Goal: Communication & Community: Answer question/provide support

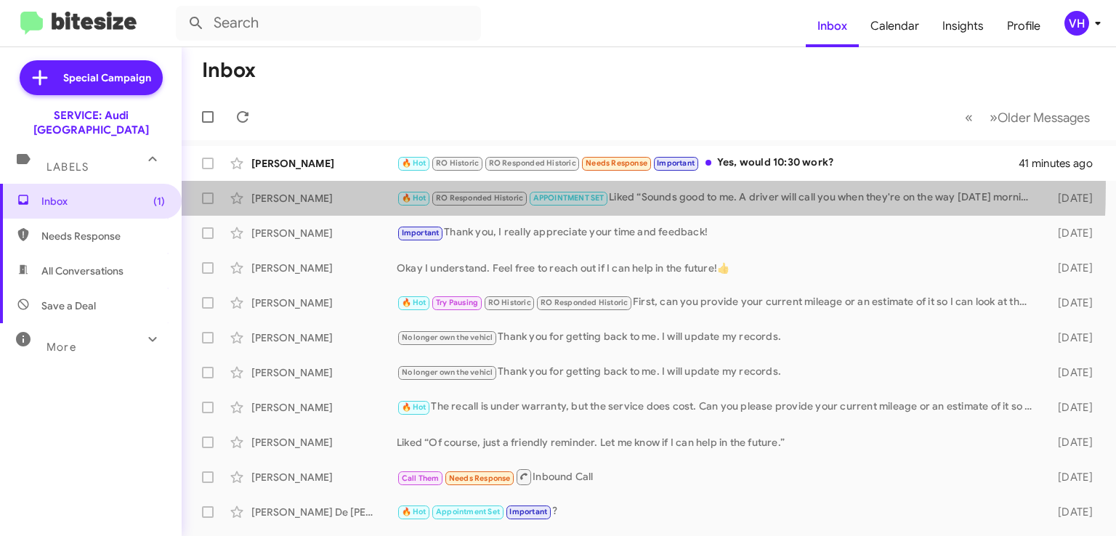
click at [310, 184] on div "[PERSON_NAME] 🔥 Hot RO Responded Historic APPOINTMENT SET Liked “Sounds good to…" at bounding box center [648, 198] width 911 height 29
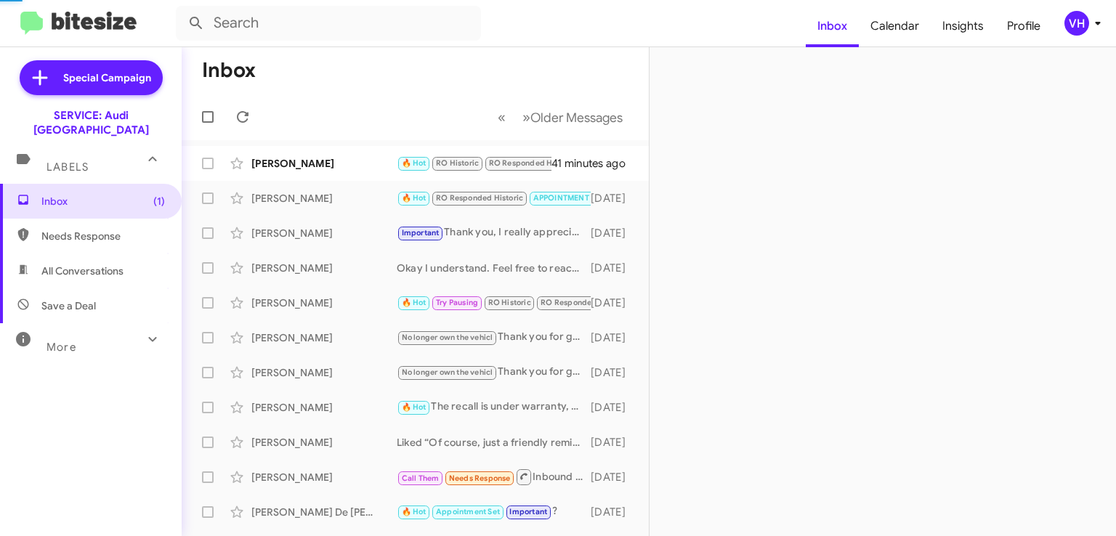
click at [324, 166] on div "[PERSON_NAME]" at bounding box center [323, 163] width 145 height 15
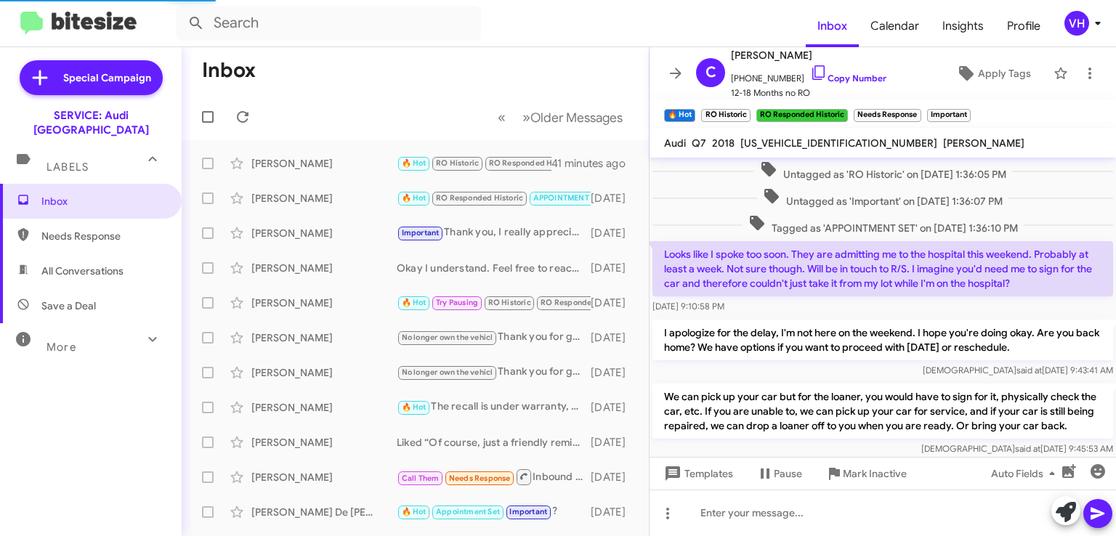
scroll to position [810, 0]
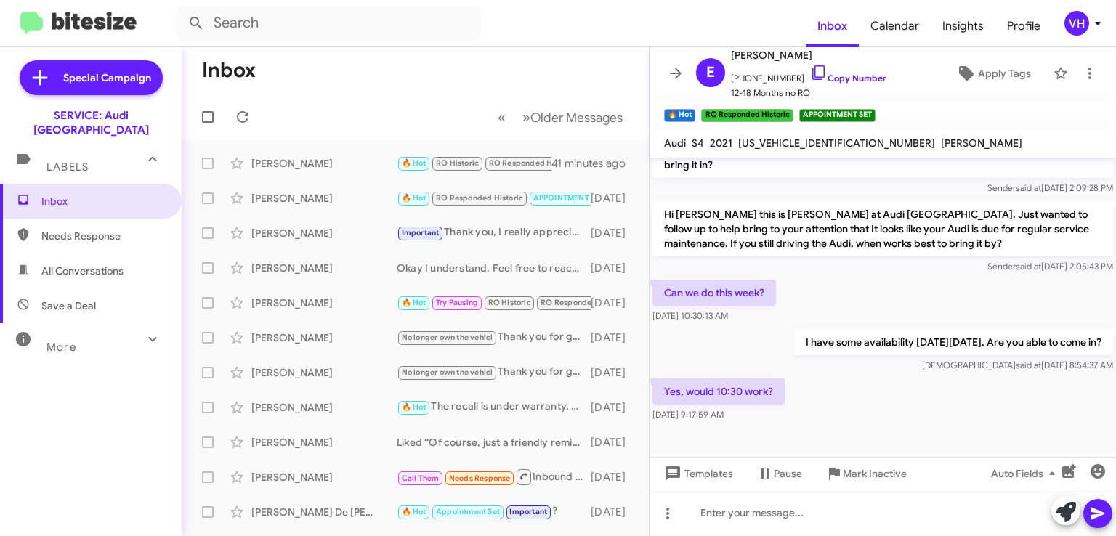
click at [781, 143] on span "WAUB4AF48MA035654" at bounding box center [836, 143] width 197 height 13
copy span "WAUB4AF48MA035654"
click at [855, 329] on p "I have some availability [DATE][DATE]. Are you able to come in?" at bounding box center [953, 342] width 319 height 26
click at [366, 203] on div "[PERSON_NAME]" at bounding box center [323, 198] width 145 height 15
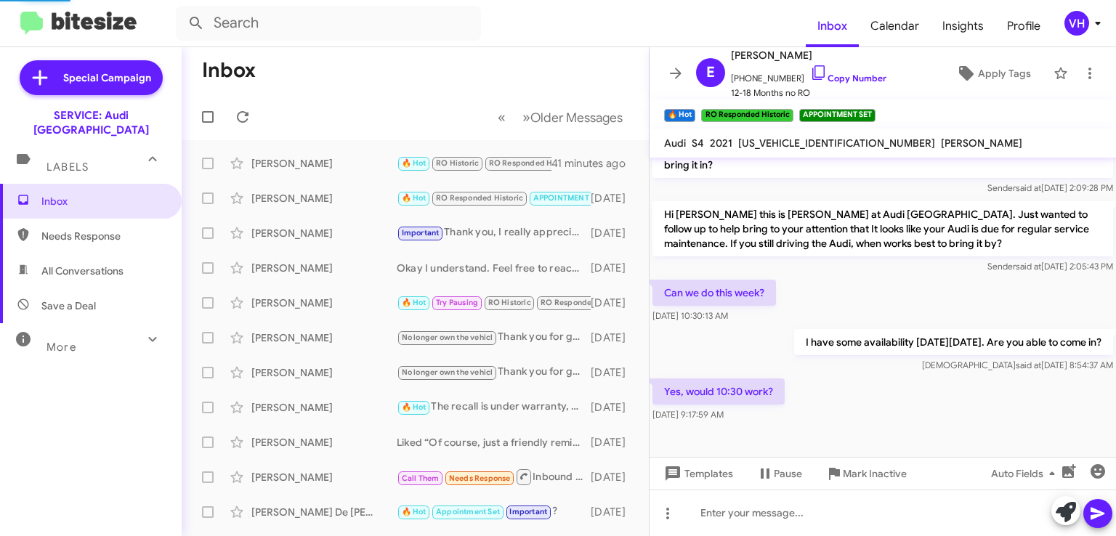
scroll to position [781, 0]
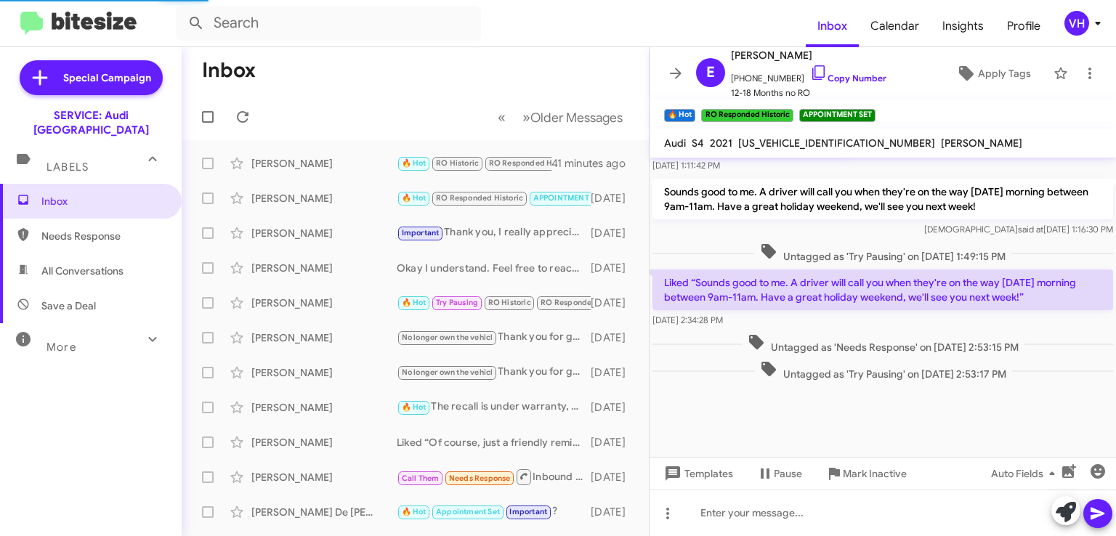
click at [322, 169] on div "[PERSON_NAME]" at bounding box center [323, 163] width 145 height 15
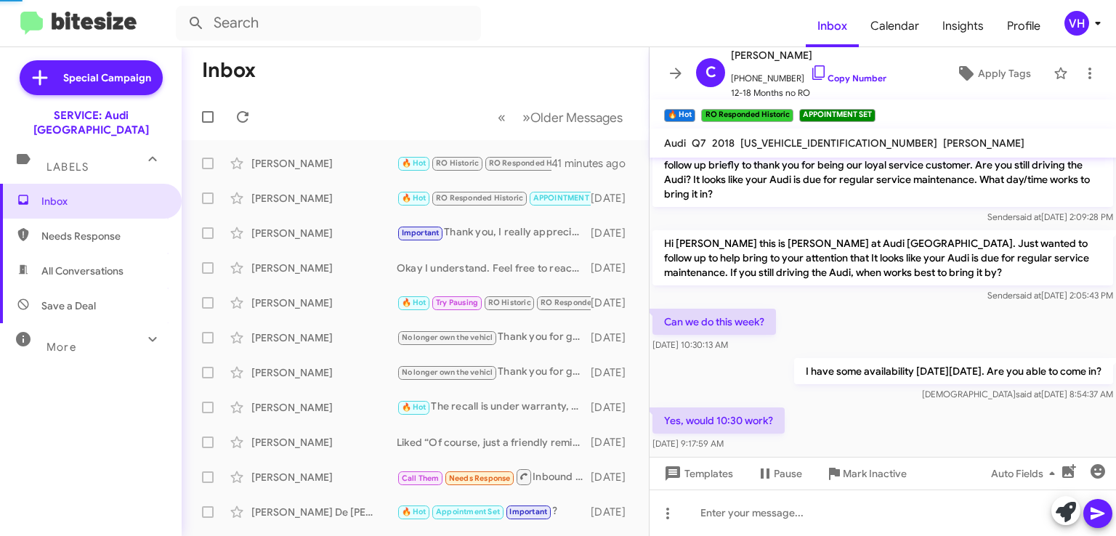
scroll to position [810, 0]
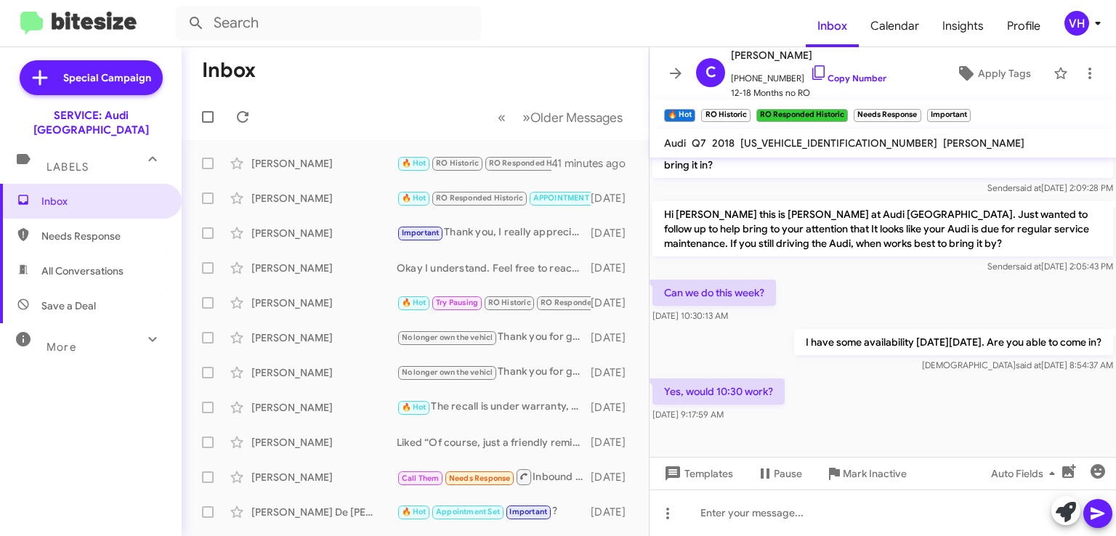
click at [800, 143] on span "WA1LAAF77JD013014" at bounding box center [839, 143] width 197 height 13
copy span "WA1LAAF77JD013014"
click at [1009, 425] on div at bounding box center [883, 461] width 467 height 73
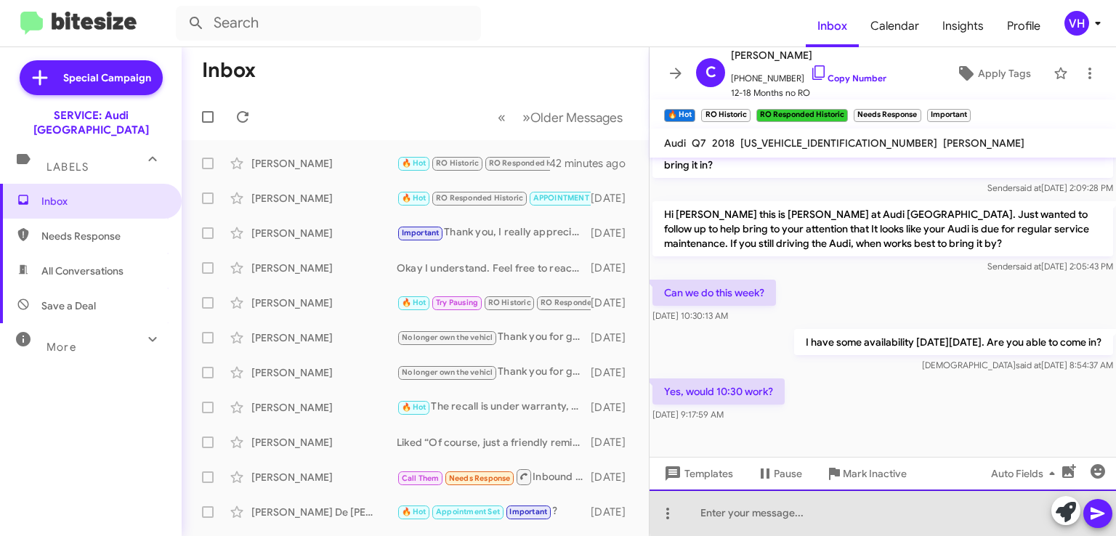
click at [945, 504] on div at bounding box center [883, 513] width 467 height 47
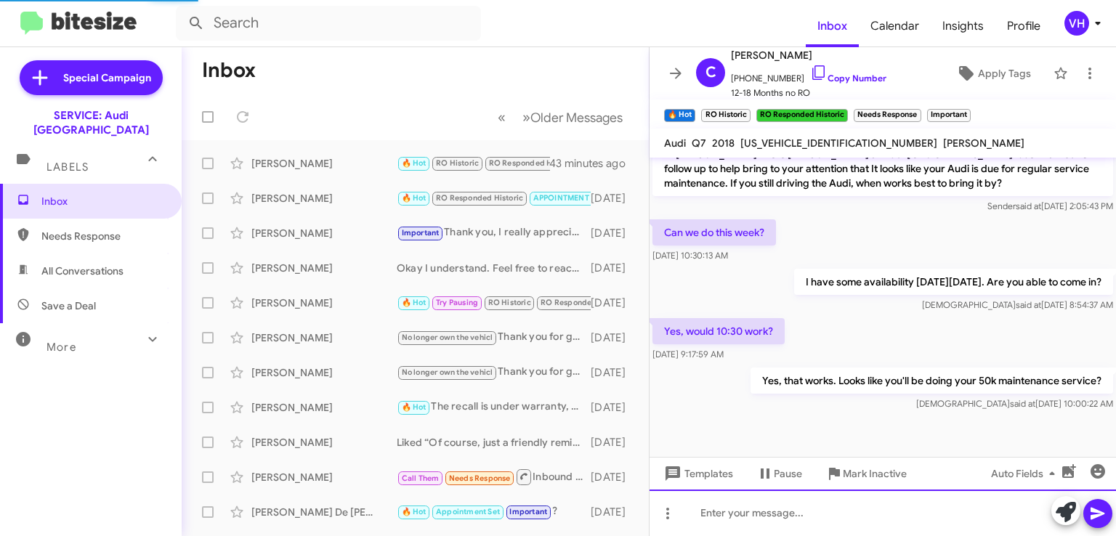
scroll to position [825, 0]
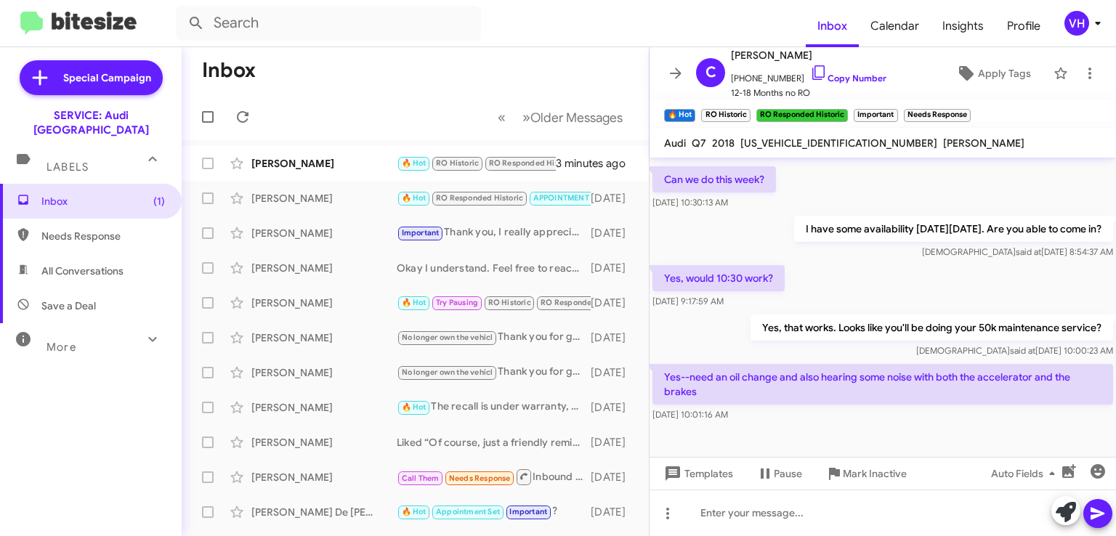
click at [809, 137] on span "WA1LAAF77JD013014" at bounding box center [839, 143] width 197 height 13
copy span "WA1LAAF77JD013014"
click at [765, 364] on p "Yes--need an oil change and also hearing some noise with both the accelerator a…" at bounding box center [883, 384] width 461 height 41
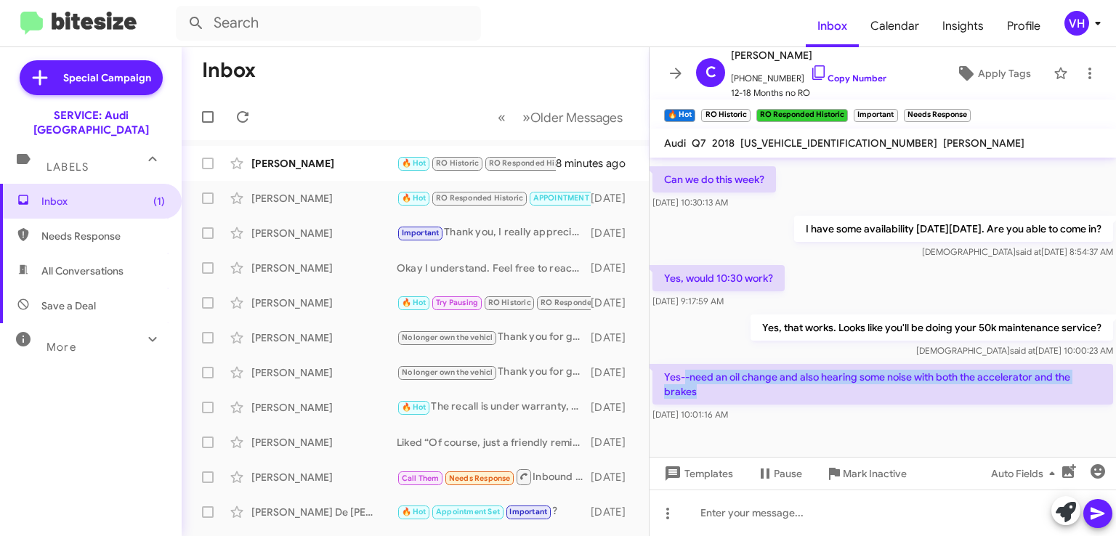
drag, startPoint x: 686, startPoint y: 335, endPoint x: 788, endPoint y: 347, distance: 102.5
click at [788, 364] on p "Yes--need an oil change and also hearing some noise with both the accelerator a…" at bounding box center [883, 384] width 461 height 41
copy p "-need an oil change and also hearing some noise with both the accelerator and t…"
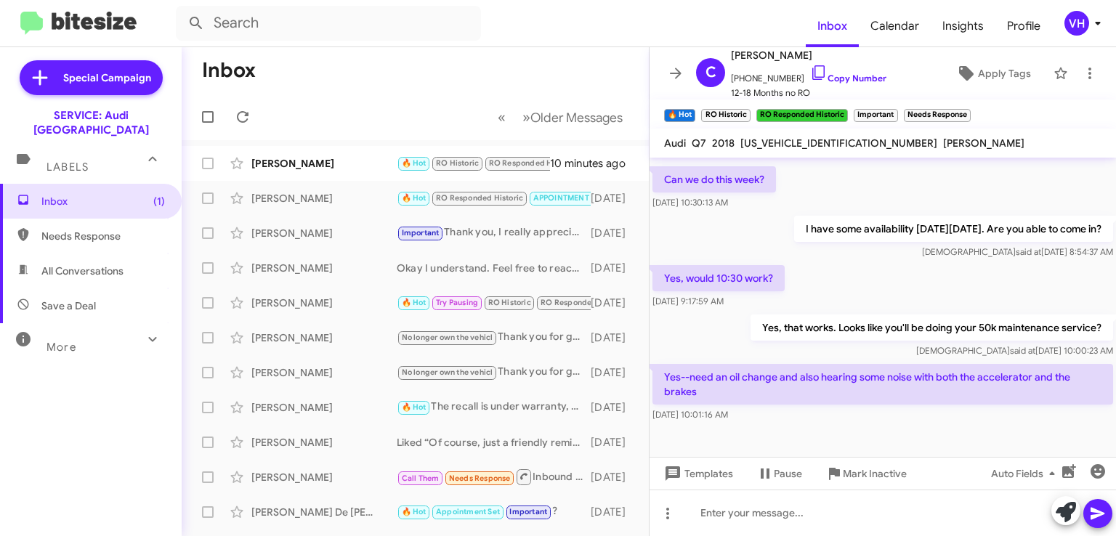
click at [733, 425] on div at bounding box center [883, 461] width 467 height 73
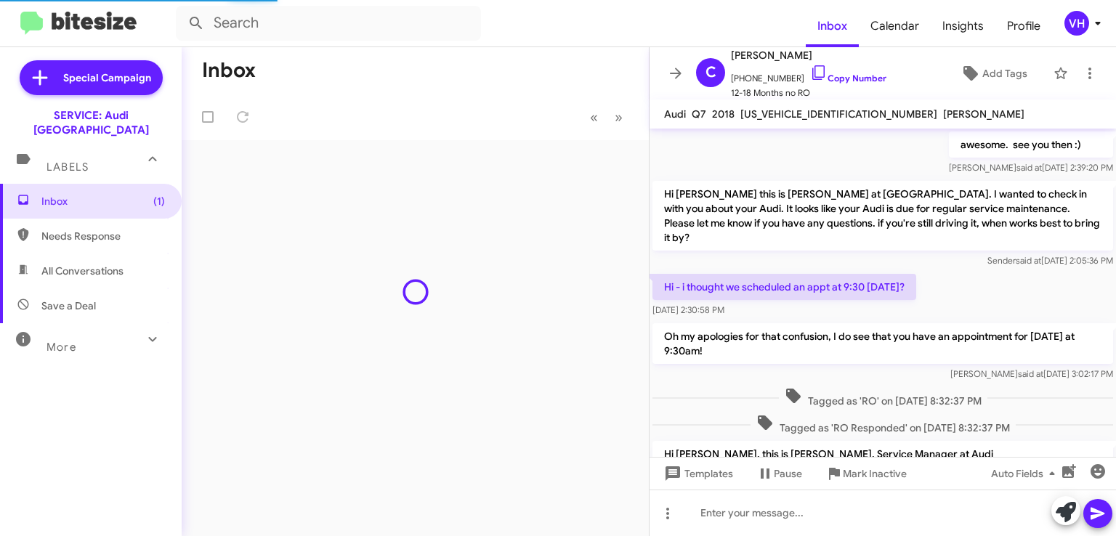
scroll to position [796, 0]
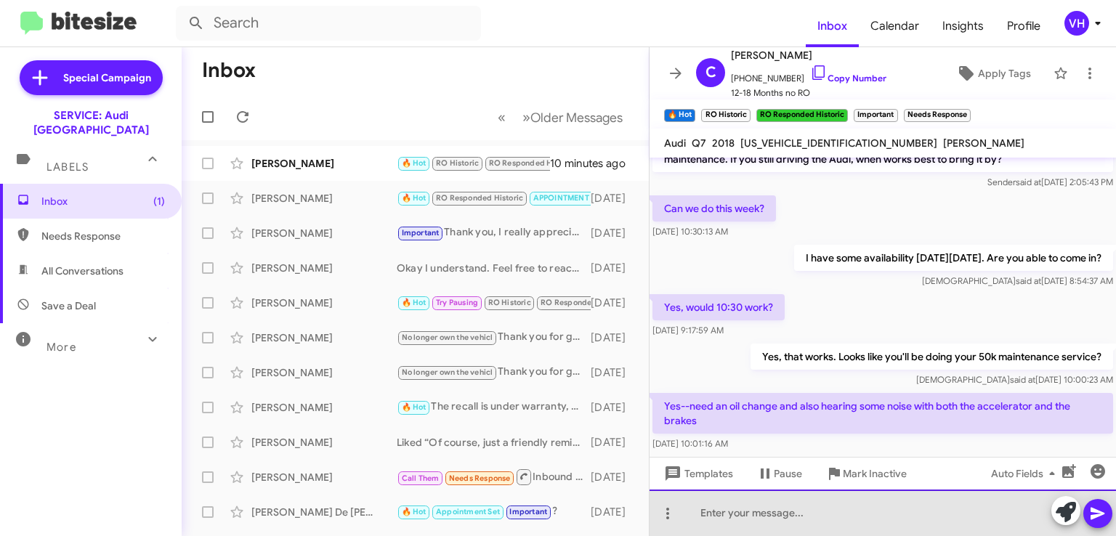
click at [783, 512] on div at bounding box center [883, 513] width 467 height 47
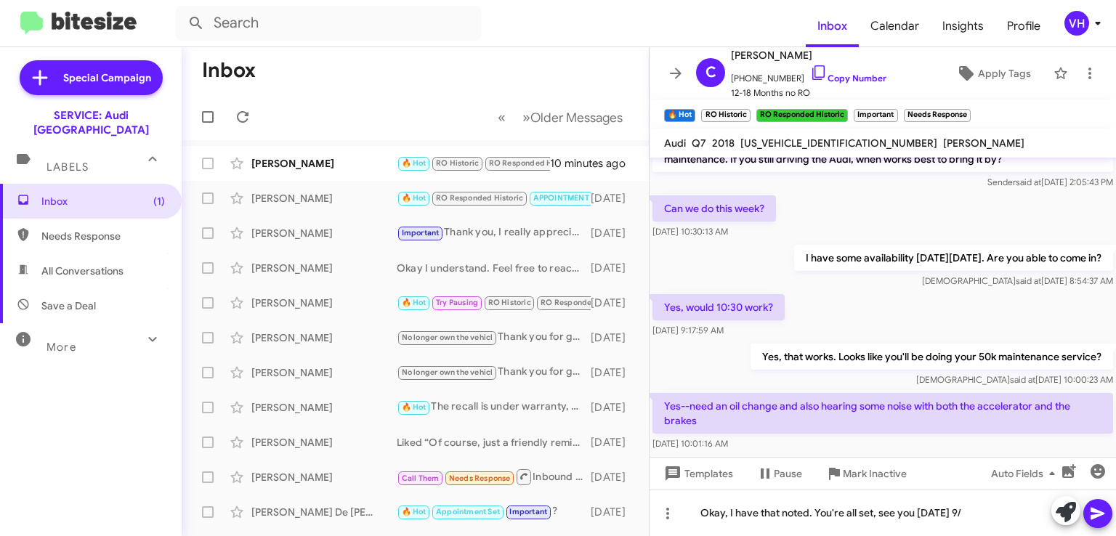
click at [815, 454] on div at bounding box center [883, 490] width 467 height 73
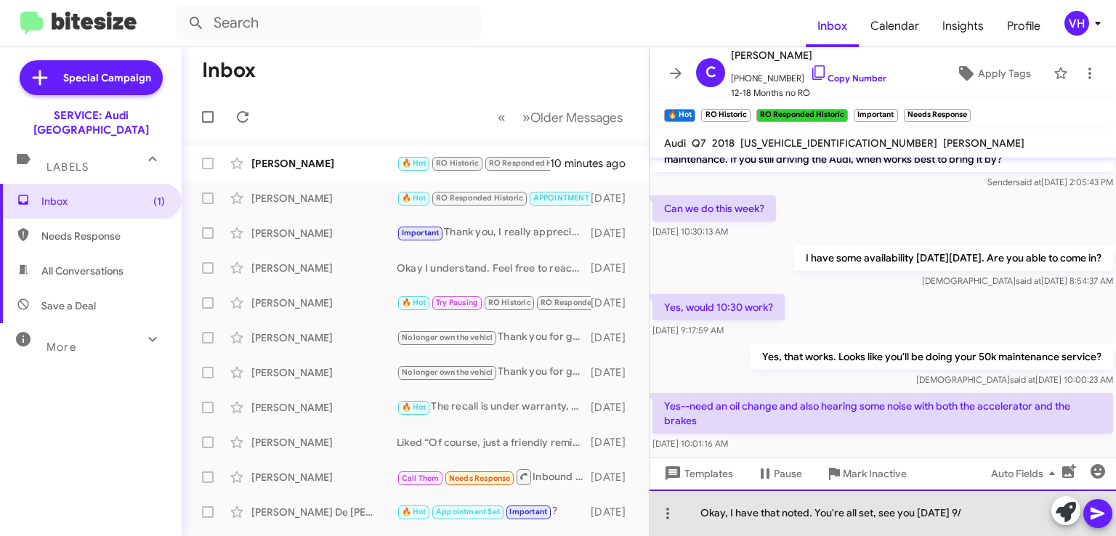
click at [1010, 516] on div "Okay, I have that noted. You're all set, see you this Thursday 9/" at bounding box center [883, 513] width 467 height 47
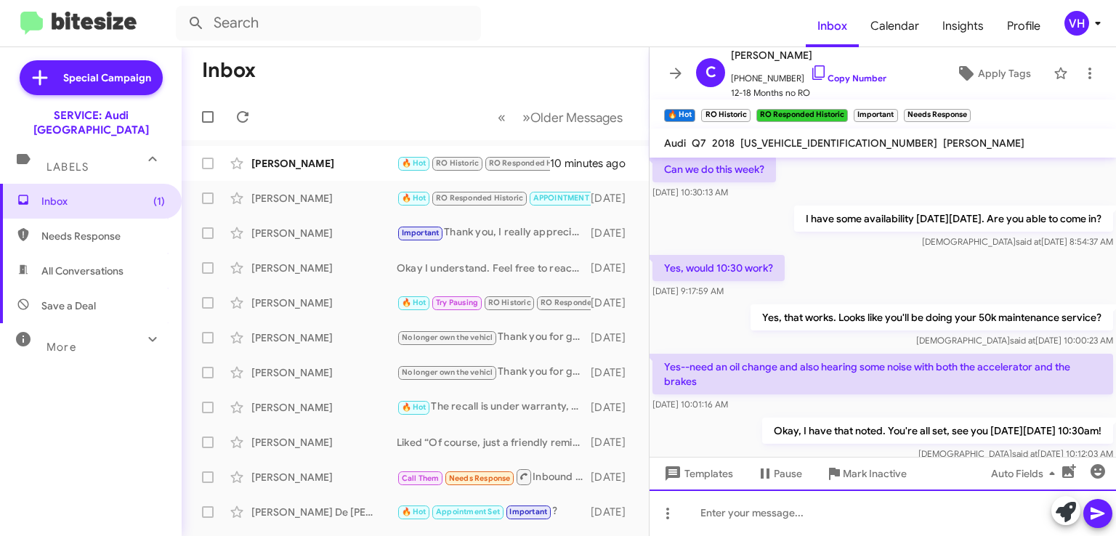
scroll to position [1709, 0]
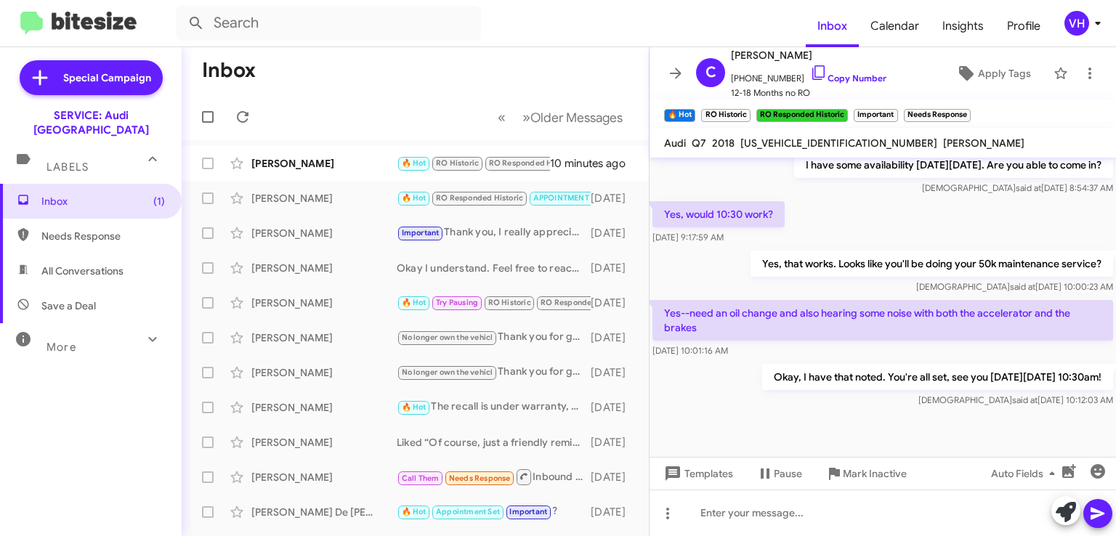
click at [958, 411] on div at bounding box center [883, 469] width 467 height 116
click at [32, 394] on div "Inbox (1) Needs Response All Conversations Save a Deal More Important 🔥 Hot App…" at bounding box center [91, 345] width 182 height 322
click at [938, 364] on div "Okay, I have that noted. You're all set, see you this Thursday 9/4 at 10:30am! …" at bounding box center [937, 386] width 351 height 44
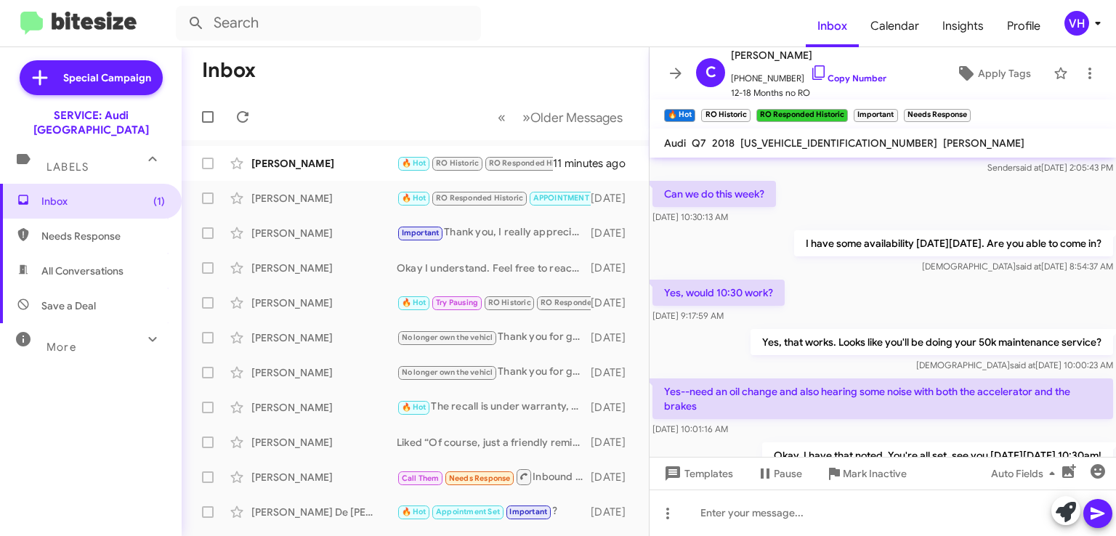
scroll to position [1636, 0]
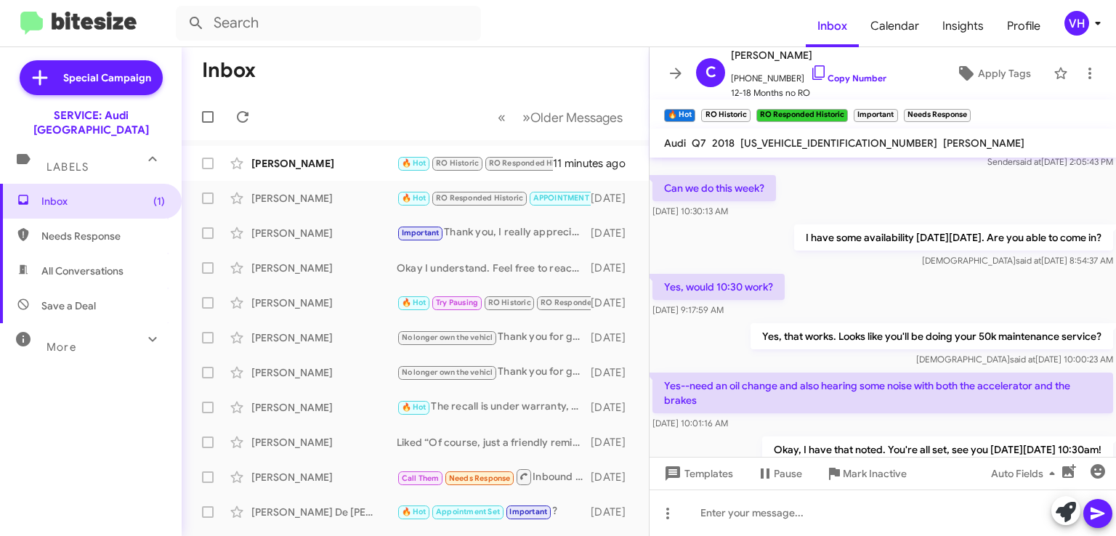
click at [971, 113] on span "×" at bounding box center [967, 108] width 9 height 17
click at [890, 106] on span "×" at bounding box center [894, 108] width 9 height 17
click at [842, 108] on span "×" at bounding box center [844, 108] width 9 height 17
click at [743, 107] on span "×" at bounding box center [747, 108] width 9 height 17
click at [961, 68] on icon at bounding box center [966, 73] width 17 height 17
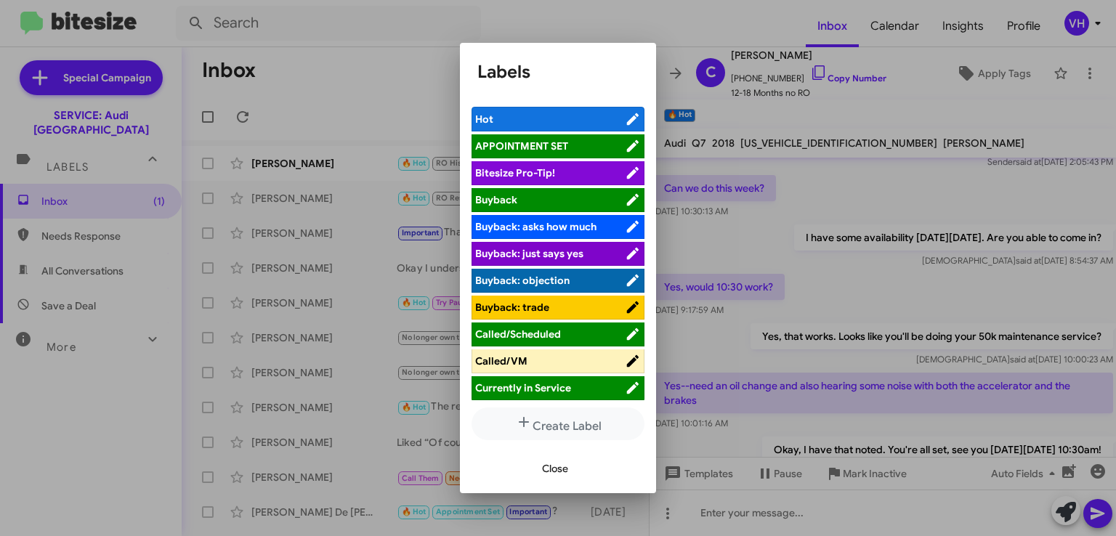
click at [544, 146] on span "APPOINTMENT SET" at bounding box center [521, 146] width 93 height 13
click at [570, 467] on button "Close" at bounding box center [555, 469] width 49 height 26
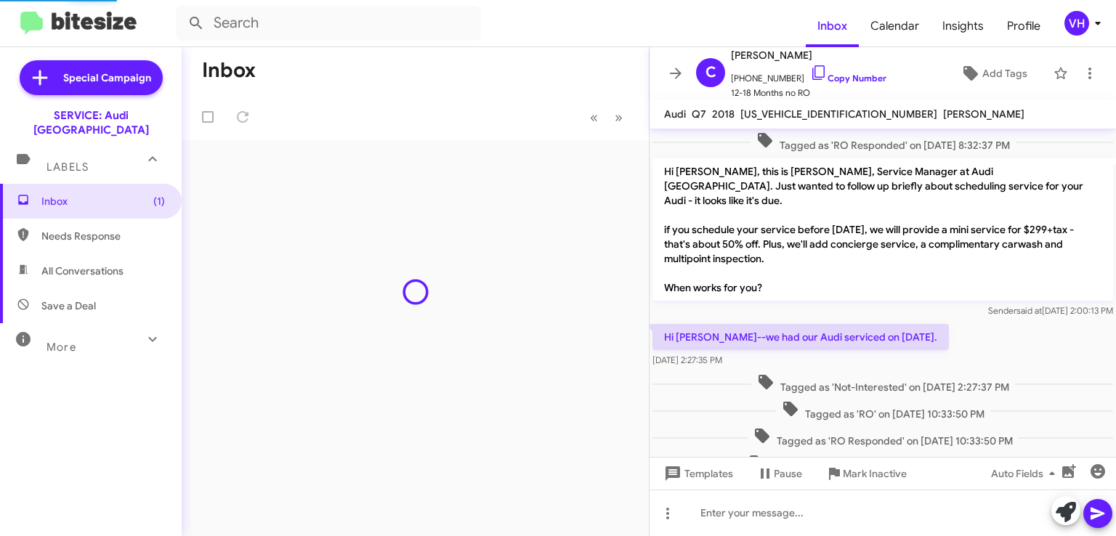
scroll to position [686, 0]
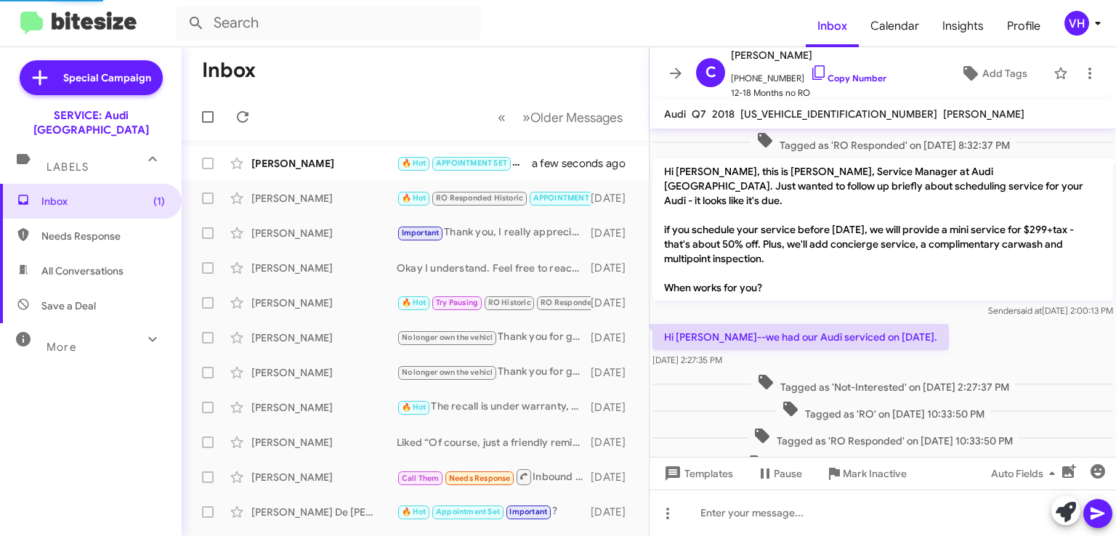
scroll to position [686, 0]
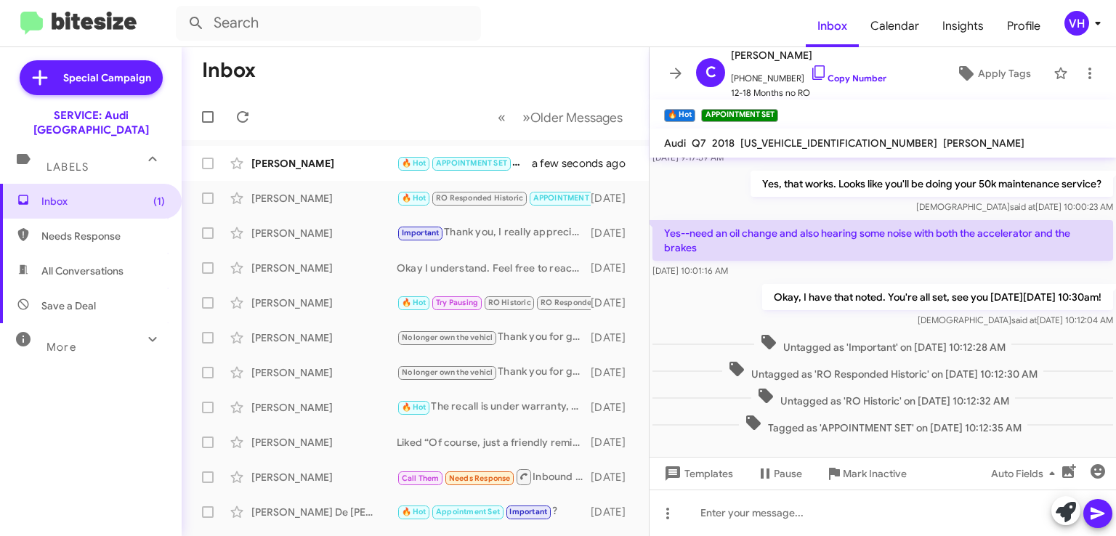
click at [360, 161] on div "[PERSON_NAME]" at bounding box center [323, 163] width 145 height 15
click at [334, 209] on div "Evan Disick 🔥 Hot RO Responded Historic APPOINTMENT SET Liked “Sounds good to m…" at bounding box center [415, 198] width 444 height 29
click at [324, 172] on div "Chris Wenner 🔥 Hot APPOINTMENT SET Okay, I have that noted. You're all set, see…" at bounding box center [415, 163] width 444 height 29
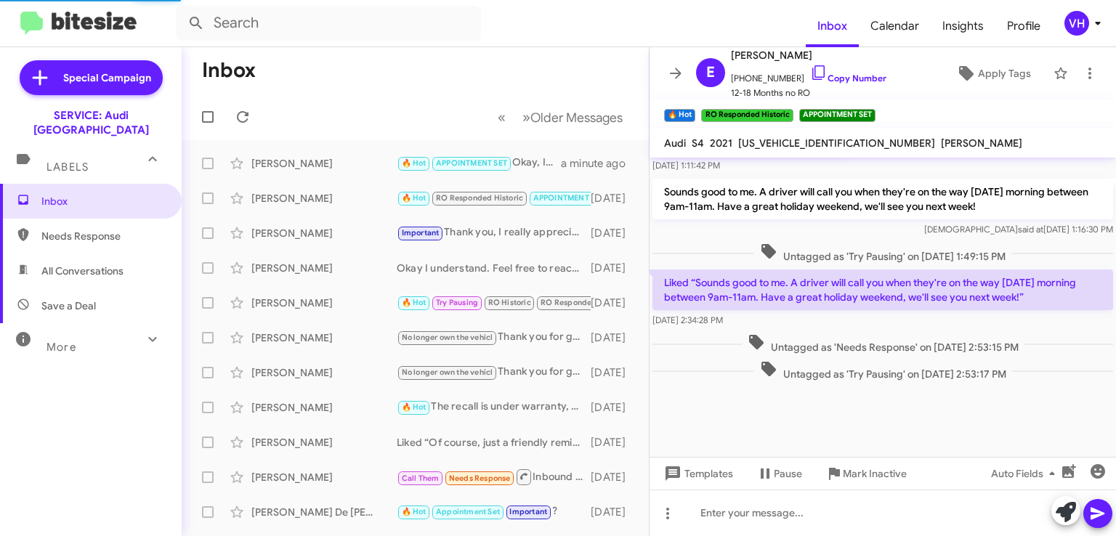
scroll to position [715, 0]
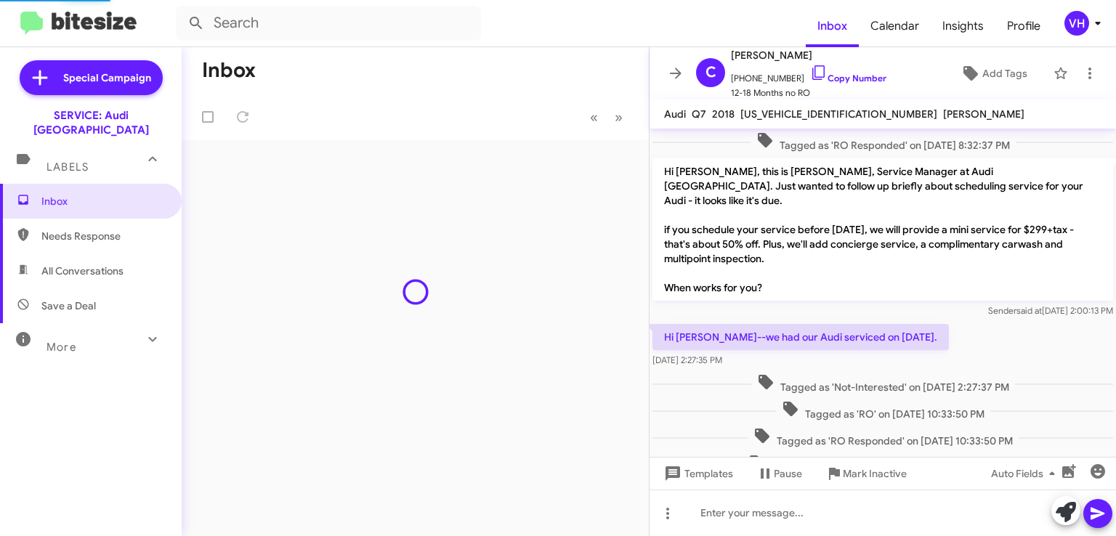
scroll to position [686, 0]
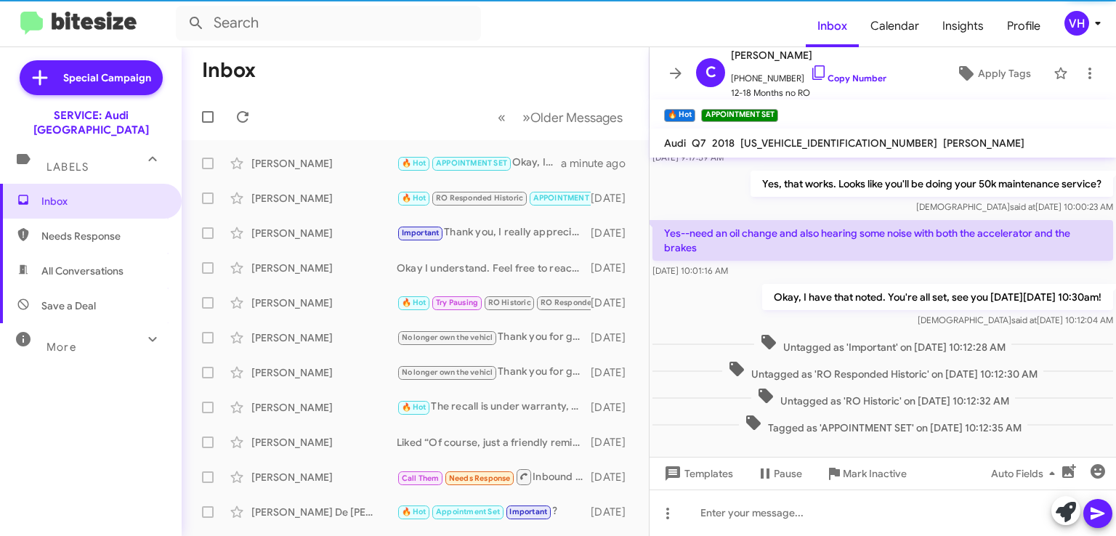
click at [678, 81] on icon at bounding box center [675, 73] width 17 height 17
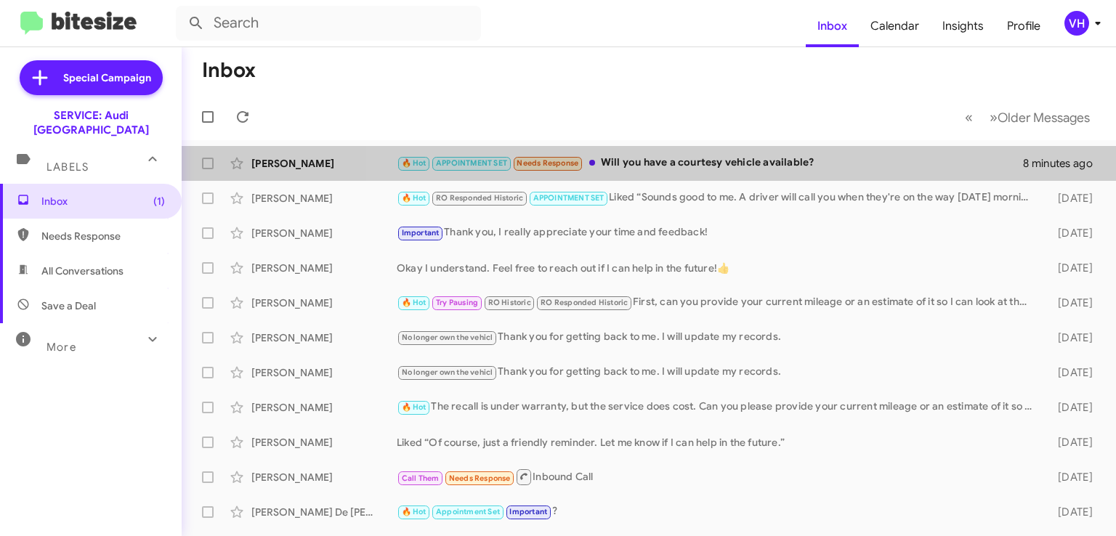
click at [863, 154] on div "[PERSON_NAME] 🔥 Hot APPOINTMENT SET Needs Response Will you have a courtesy veh…" at bounding box center [648, 163] width 911 height 29
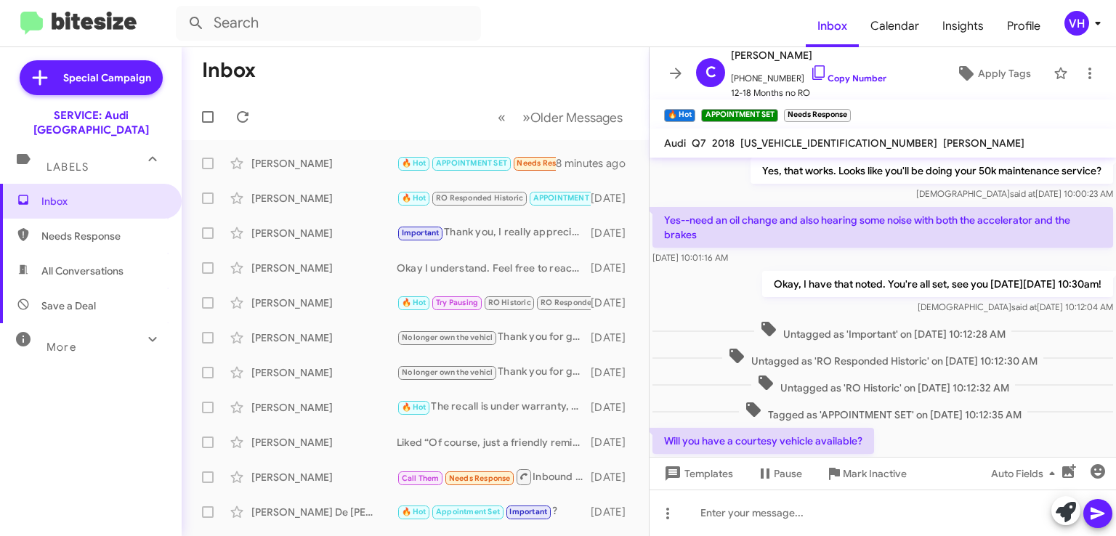
scroll to position [668, 0]
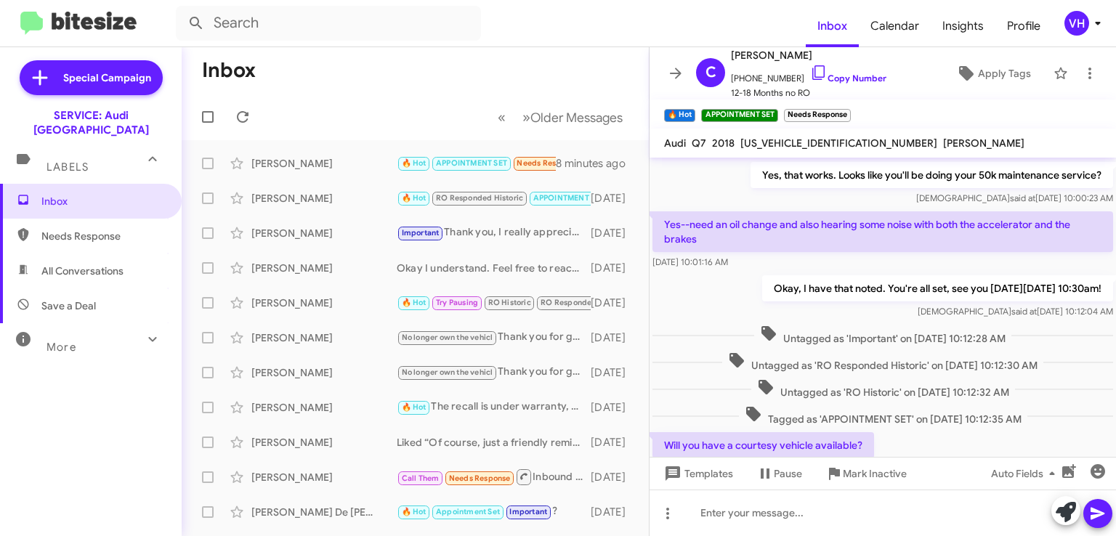
click at [134, 385] on div "Inbox Needs Response All Conversations Save a Deal More Important 🔥 Hot Appoint…" at bounding box center [91, 345] width 182 height 322
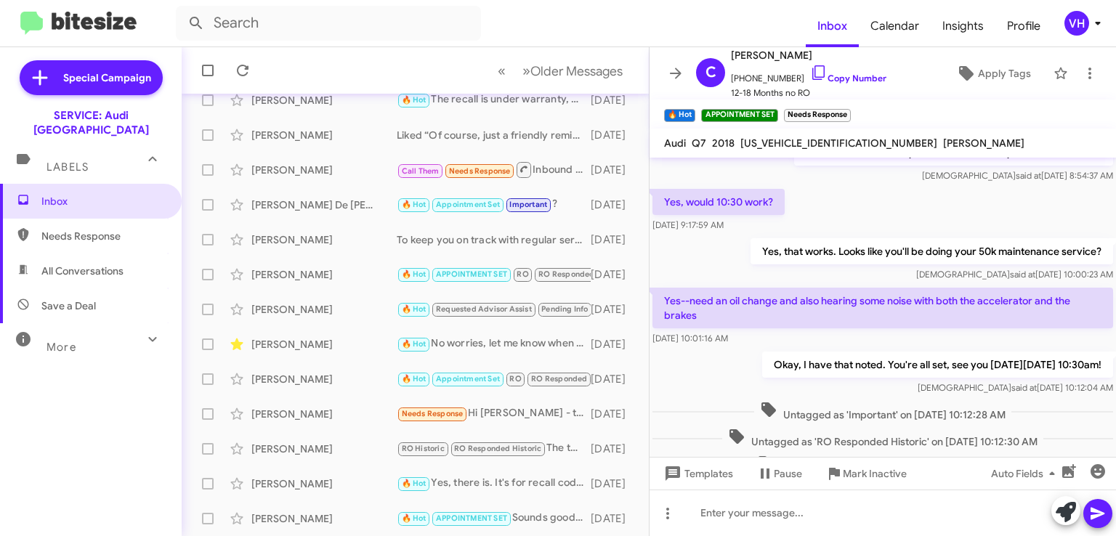
scroll to position [737, 0]
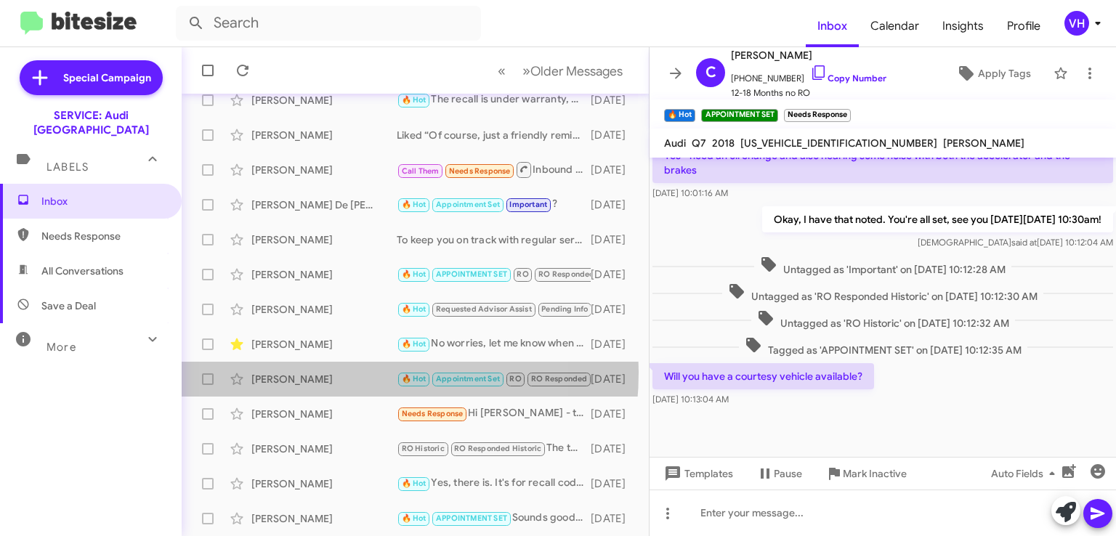
click at [326, 372] on div "[PERSON_NAME]" at bounding box center [323, 379] width 145 height 15
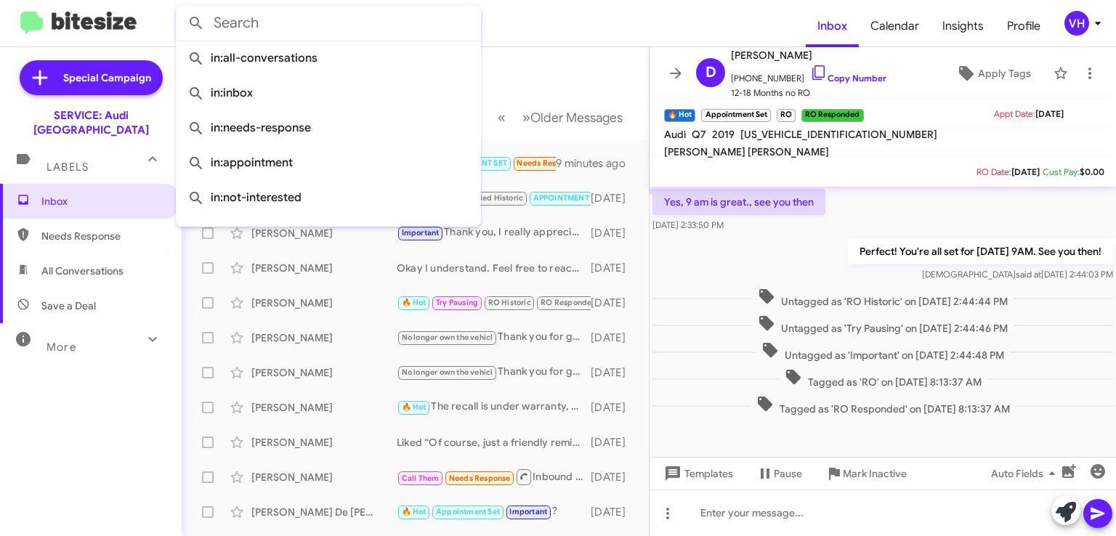
click at [334, 28] on input "text" at bounding box center [328, 23] width 305 height 35
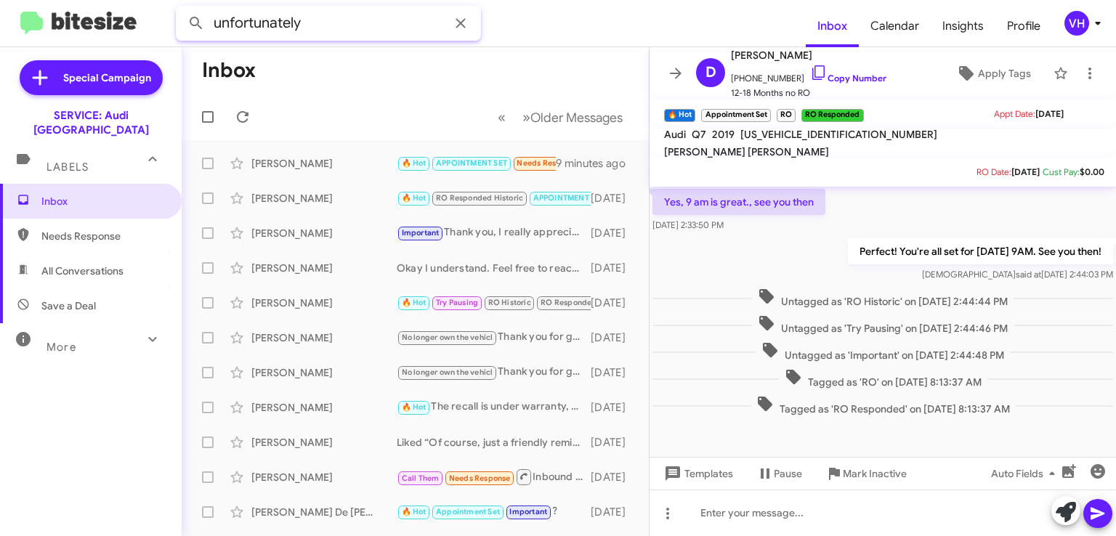
type input "unfortunately"
click at [182, 9] on button at bounding box center [196, 23] width 29 height 29
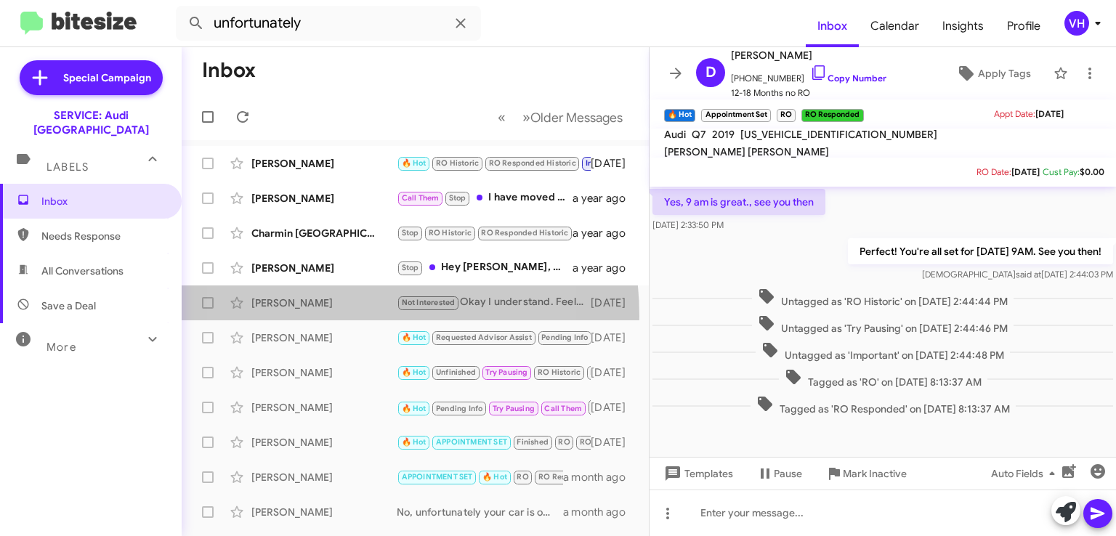
click at [331, 316] on div "Andi Wilkie Not Interested Okay I understand. Feel free to reach out if I can h…" at bounding box center [415, 303] width 444 height 29
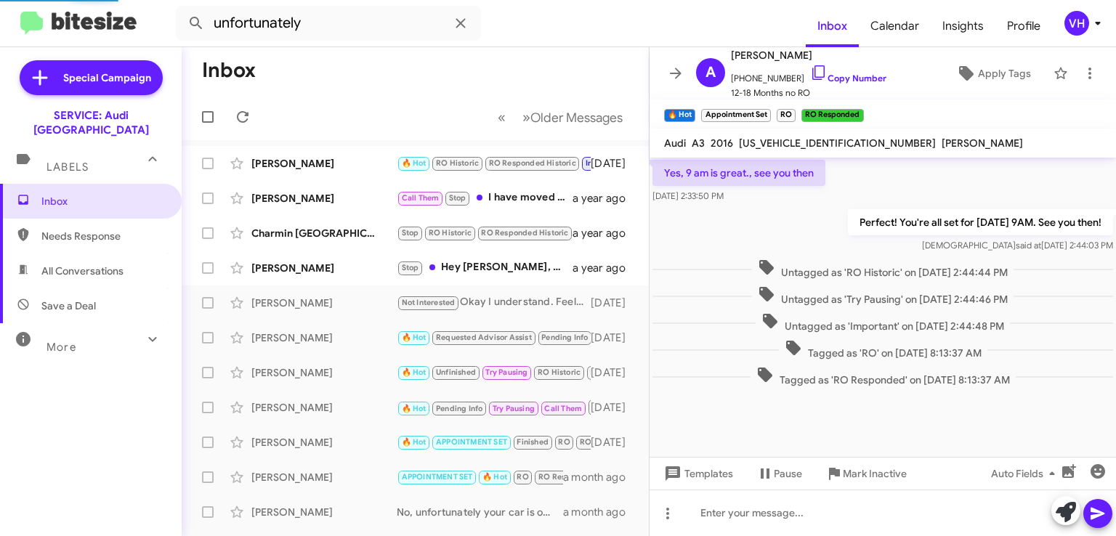
scroll to position [86, 0]
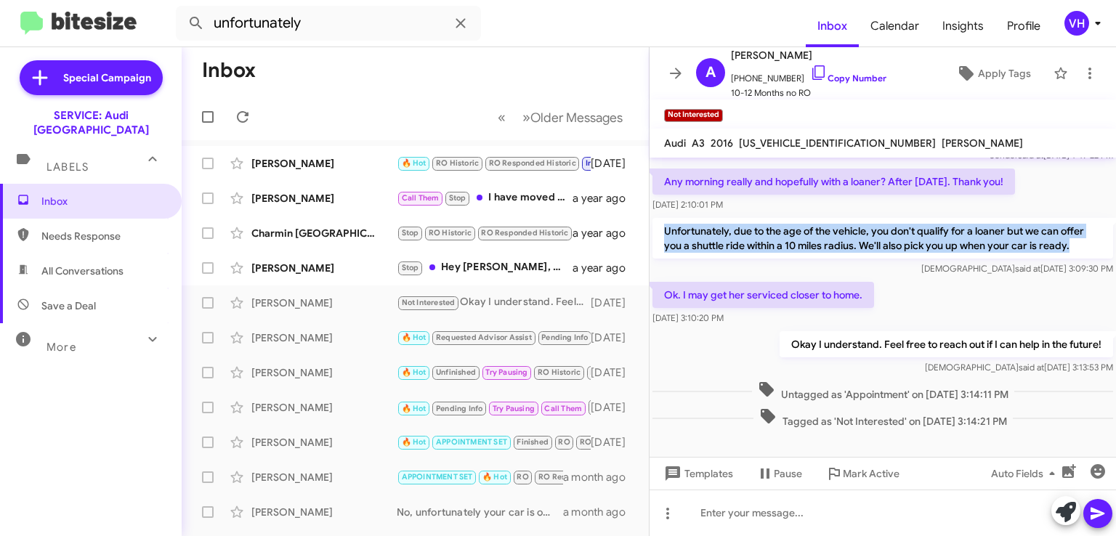
drag, startPoint x: 1073, startPoint y: 248, endPoint x: 664, endPoint y: 236, distance: 409.3
click at [664, 236] on p "Unfortunately, due to the age of the vehicle, you don't qualify for a loaner bu…" at bounding box center [883, 238] width 461 height 41
copy p "Unfortunately, due to the age of the vehicle, you don't qualify for a loaner bu…"
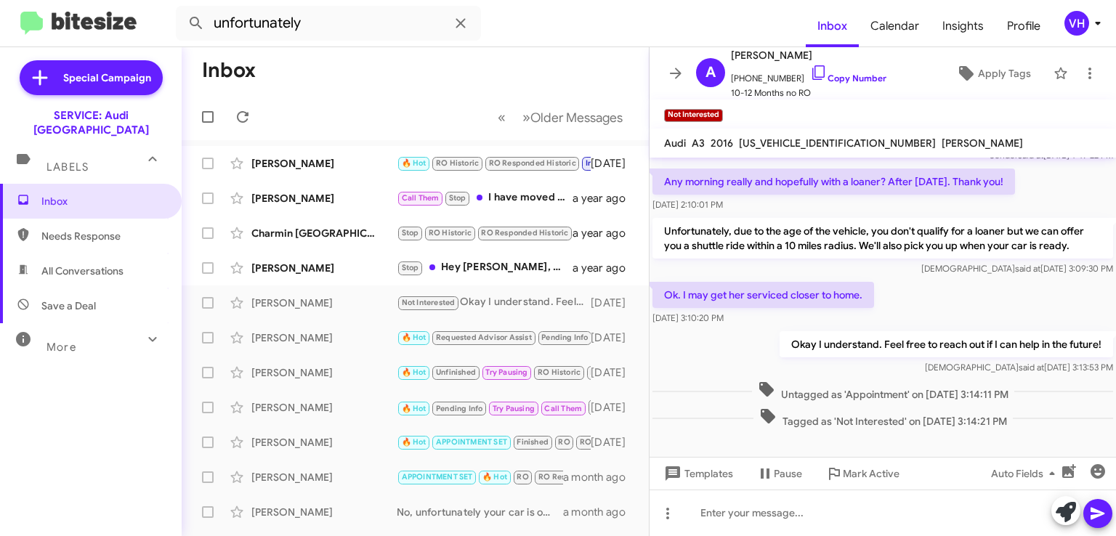
click at [736, 339] on div "Okay I understand. Feel free to reach out if I can help in the future! Veda sai…" at bounding box center [883, 353] width 467 height 49
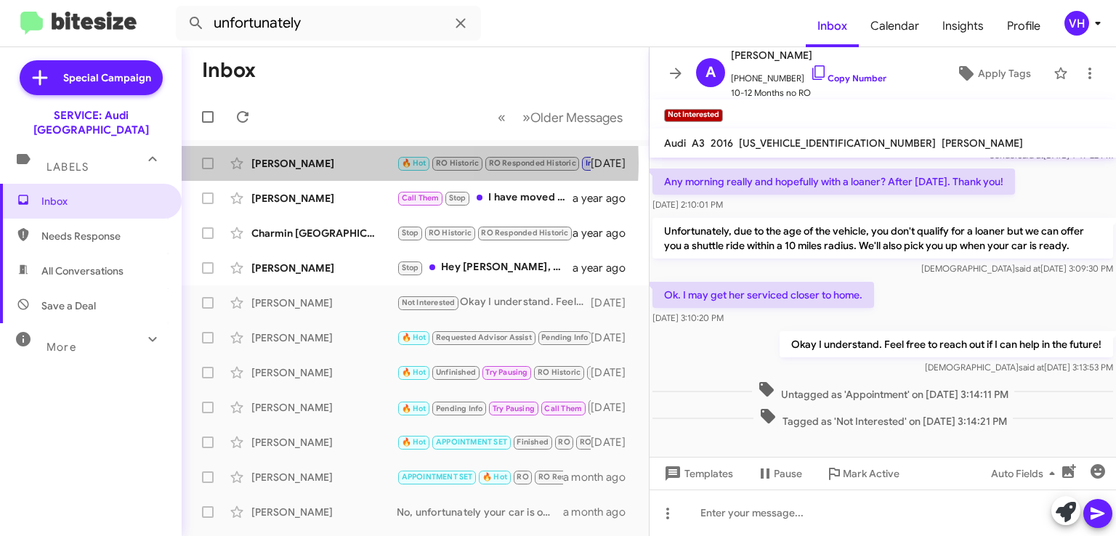
click at [279, 161] on div "Daniel Kantrovitz" at bounding box center [323, 163] width 145 height 15
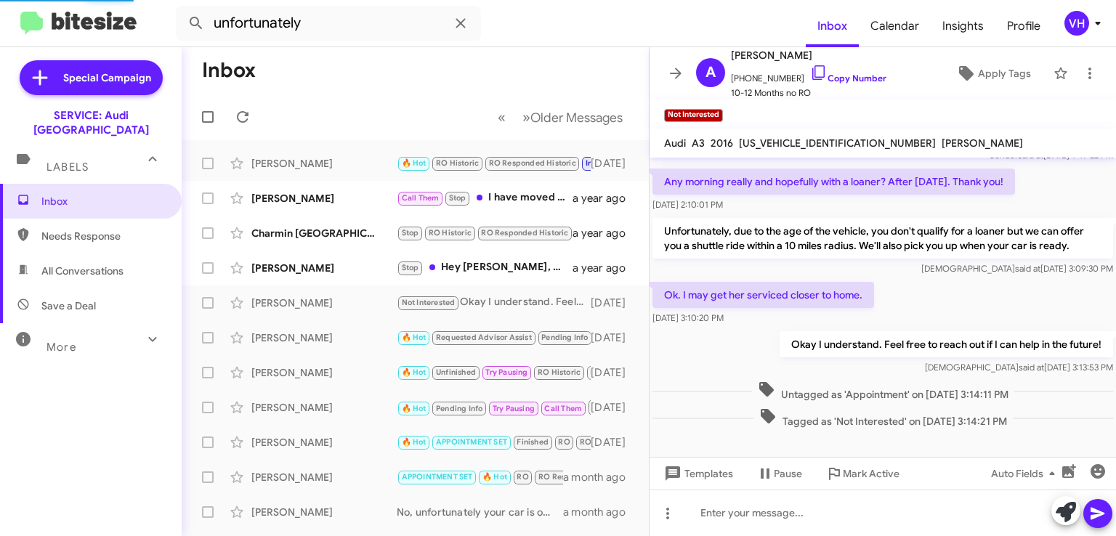
scroll to position [325, 0]
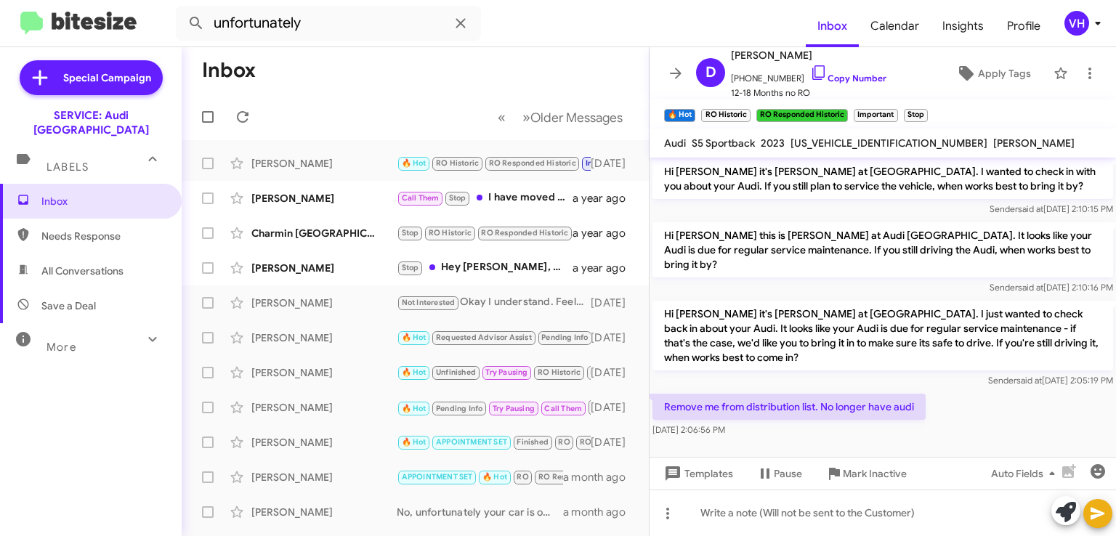
click at [274, 198] on div "Judith Morris" at bounding box center [323, 198] width 145 height 15
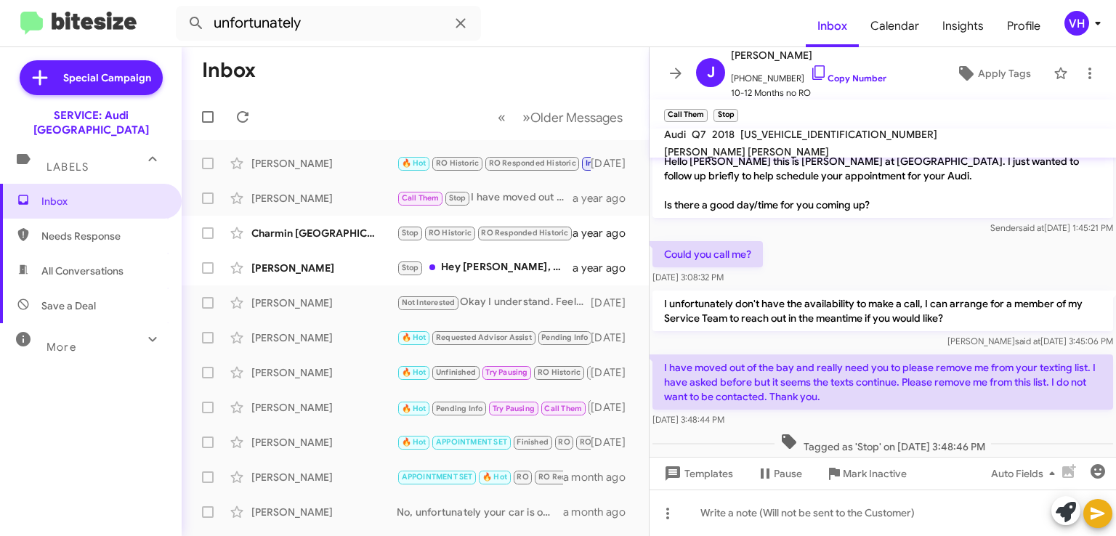
click at [821, 299] on p "I unfortunately don't have the availability to make a call, I can arrange for a…" at bounding box center [883, 311] width 461 height 41
click at [1076, 82] on button at bounding box center [1090, 73] width 29 height 29
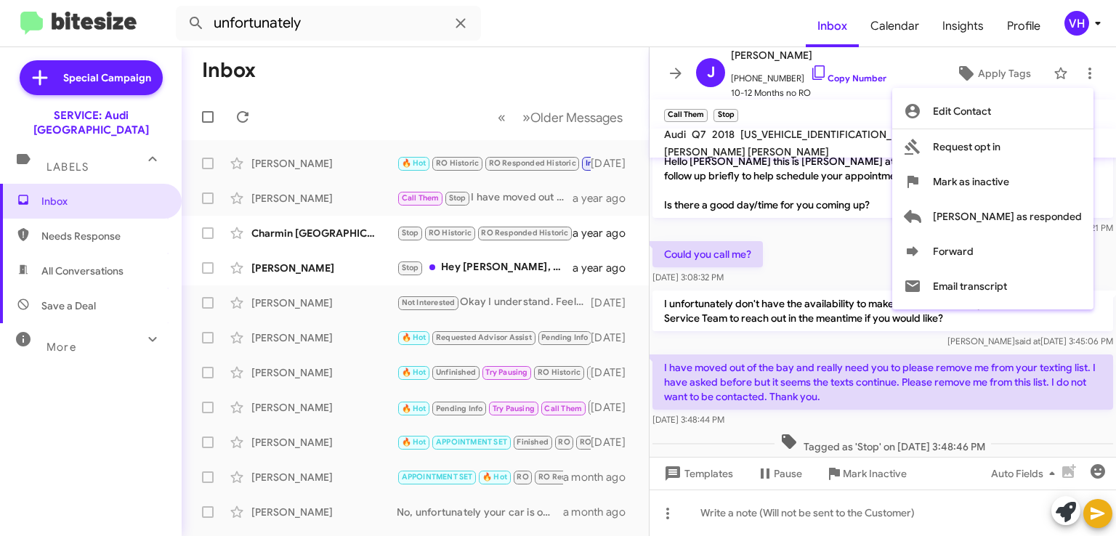
click at [799, 263] on div at bounding box center [558, 268] width 1116 height 536
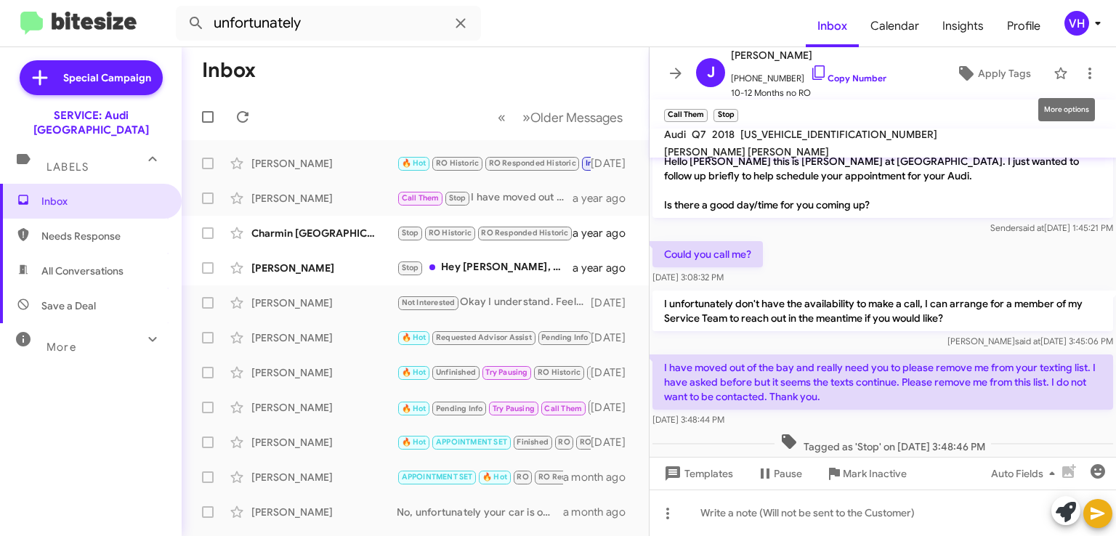
click at [1076, 78] on span at bounding box center [1090, 73] width 29 height 17
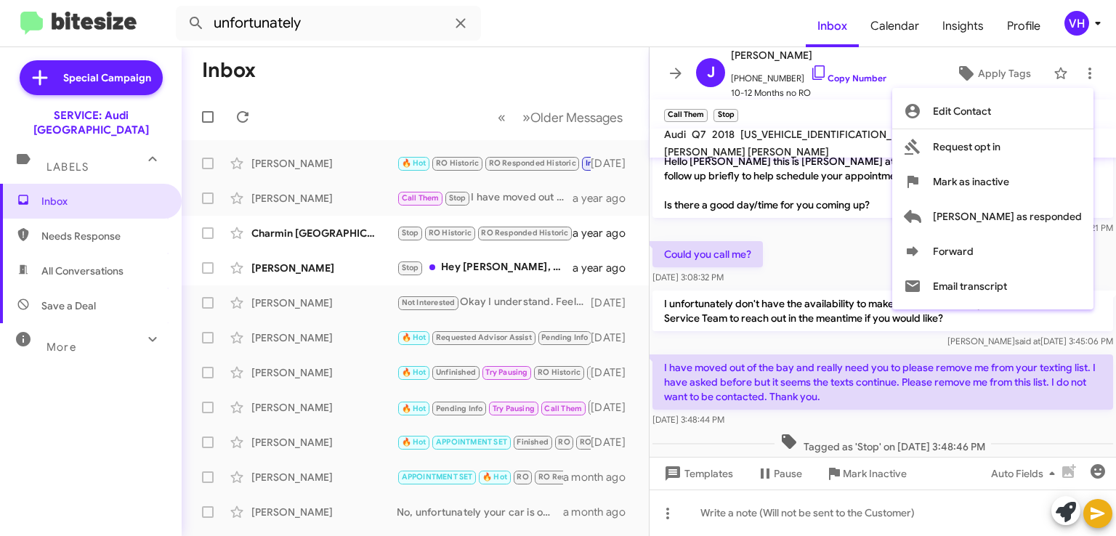
click at [718, 265] on div at bounding box center [558, 268] width 1116 height 536
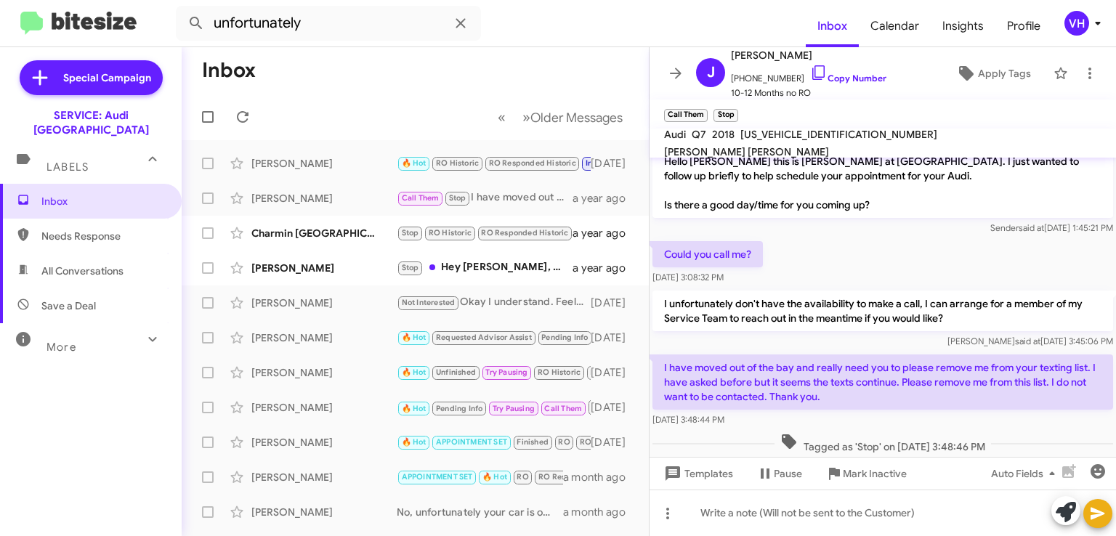
click at [702, 109] on span "×" at bounding box center [704, 108] width 9 height 17
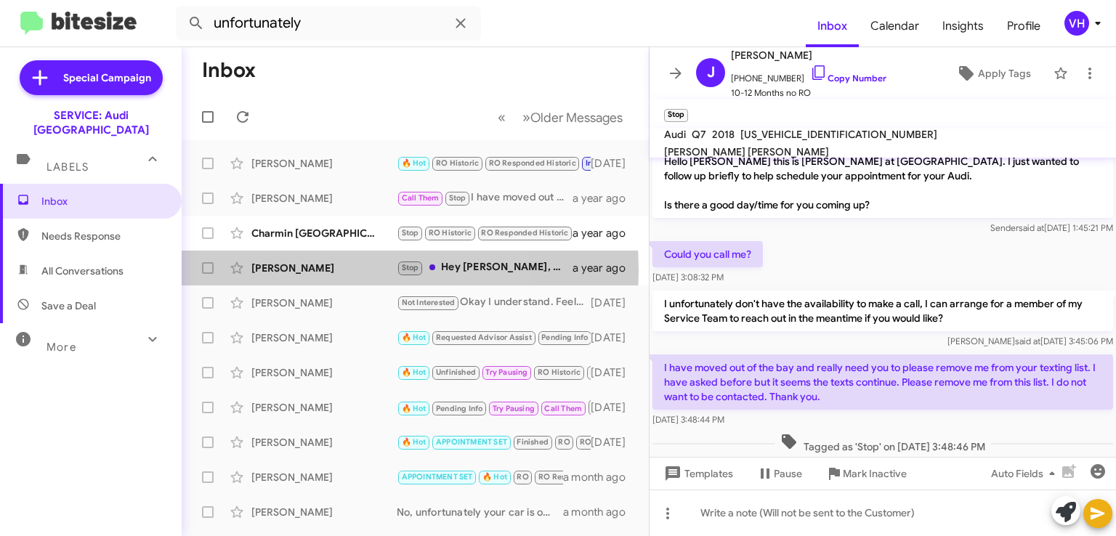
click at [307, 270] on div "Jeff Cosgriff" at bounding box center [323, 268] width 145 height 15
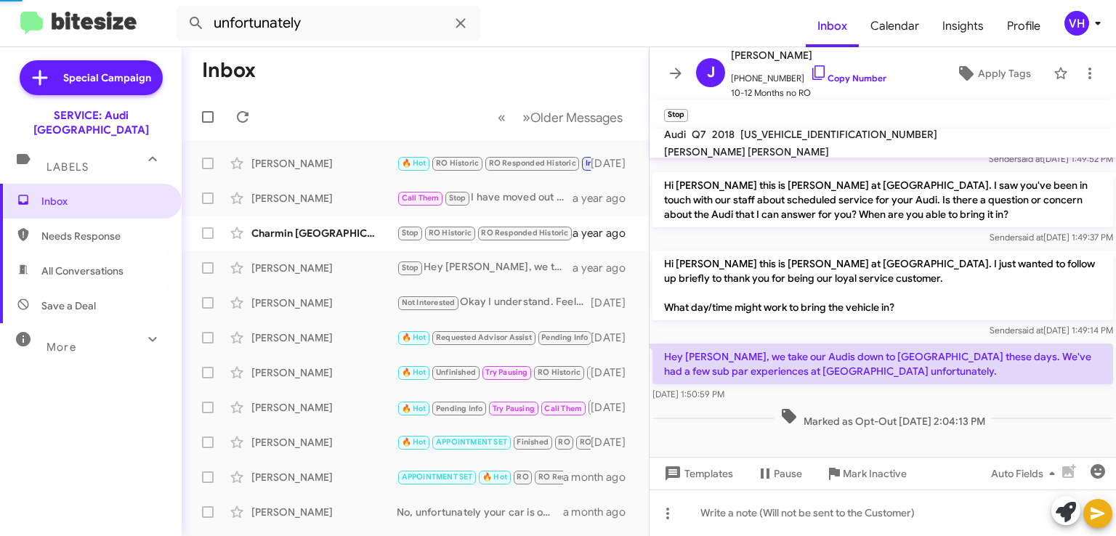
scroll to position [209, 0]
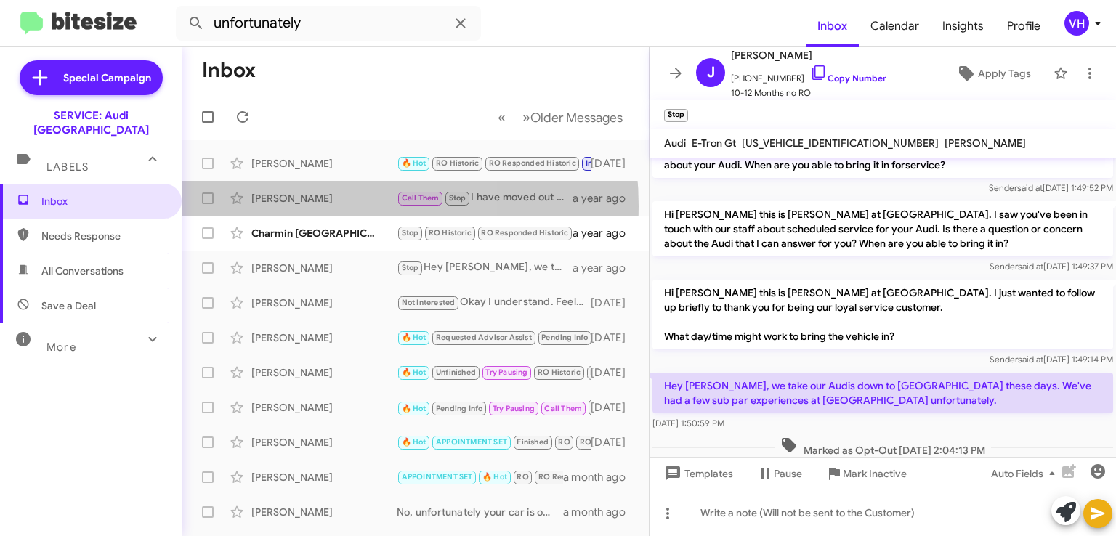
click at [291, 206] on div "Judith Morris Call Them Stop I have moved out of the bay and really need you to…" at bounding box center [415, 198] width 444 height 29
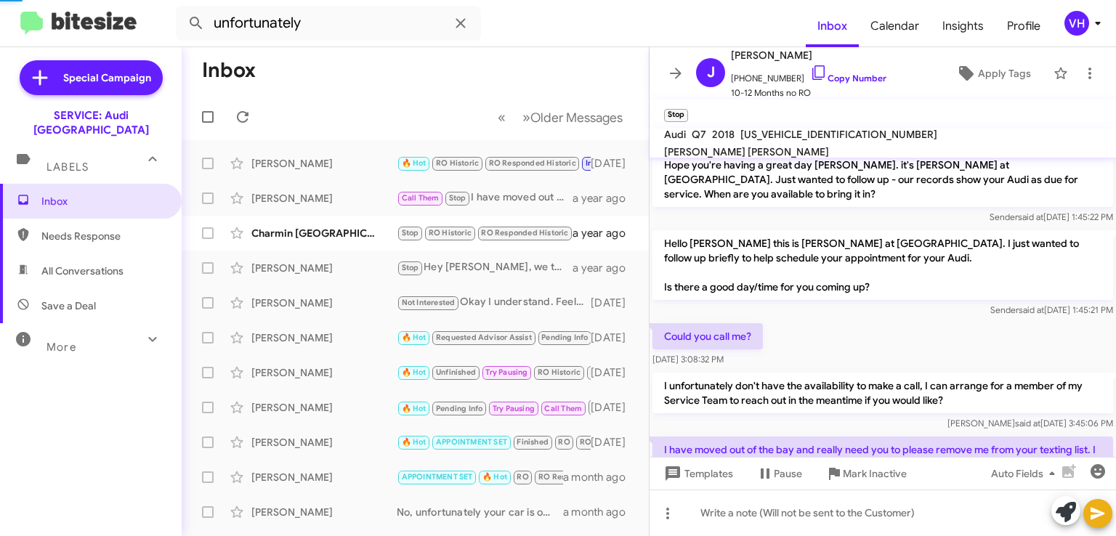
scroll to position [323, 0]
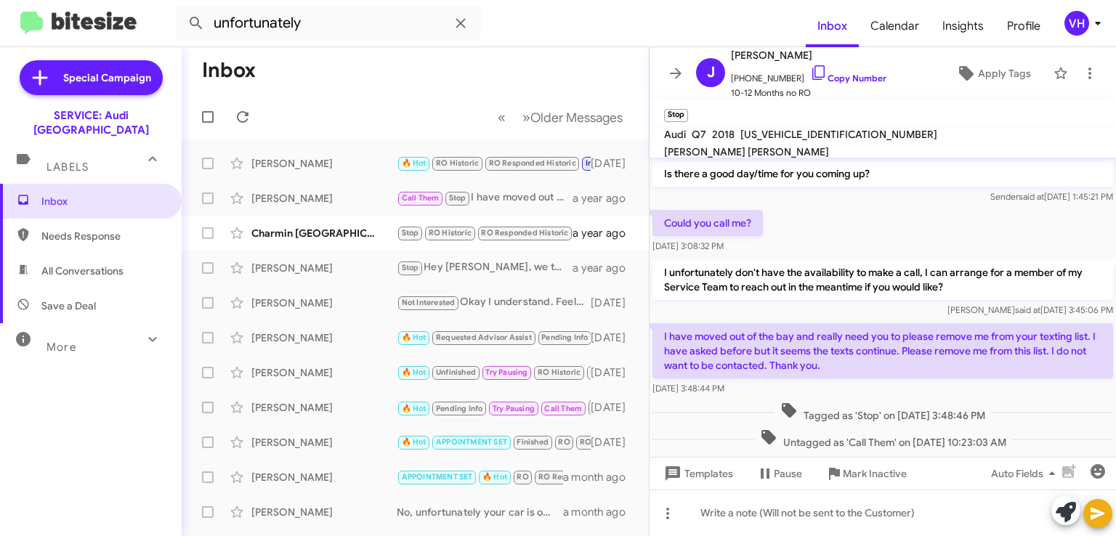
click at [292, 227] on div "Charmin Roundtreebaaqee" at bounding box center [323, 233] width 145 height 15
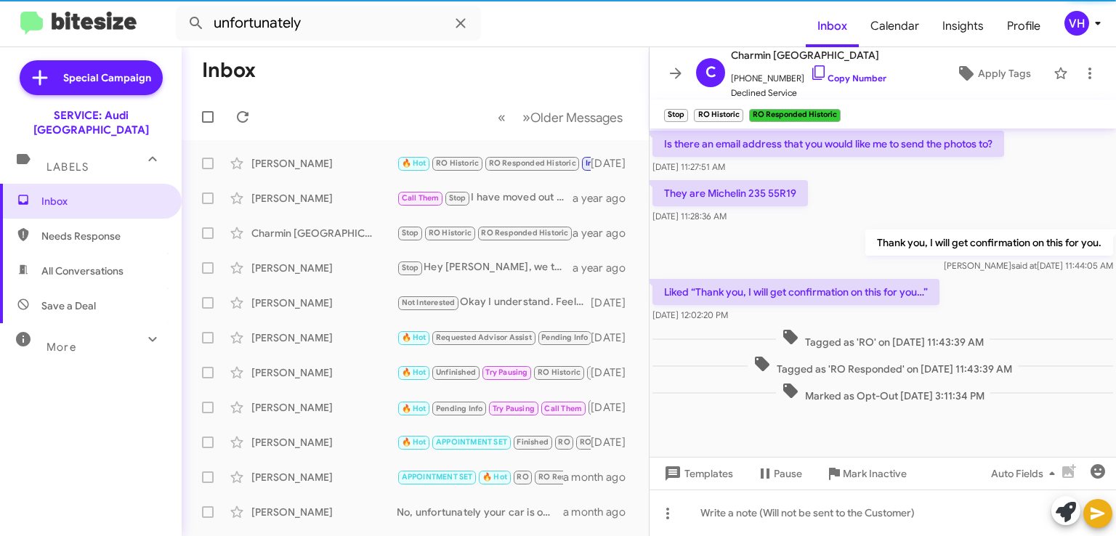
scroll to position [523, 0]
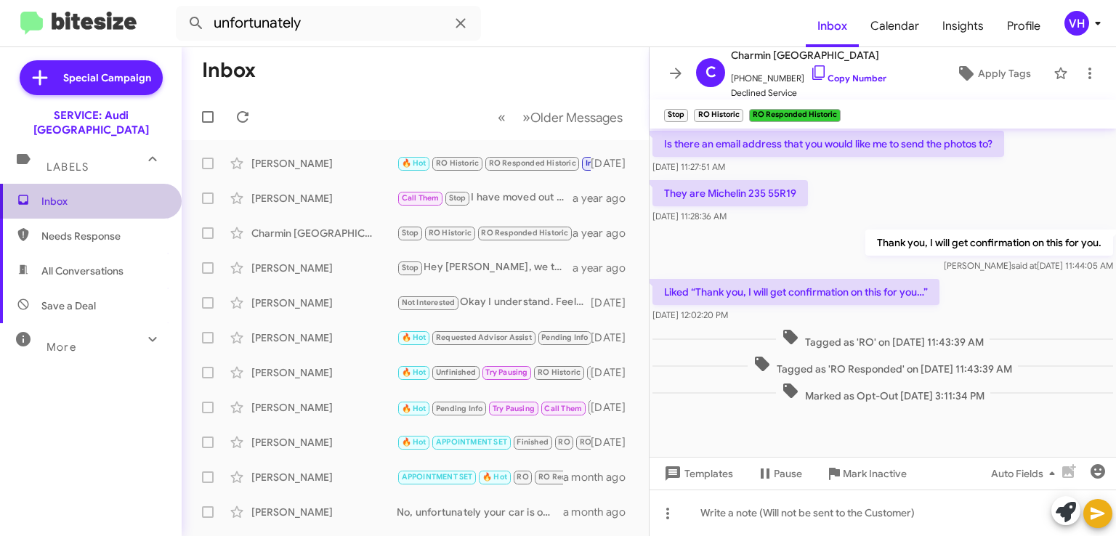
click at [121, 194] on span "Inbox" at bounding box center [103, 201] width 124 height 15
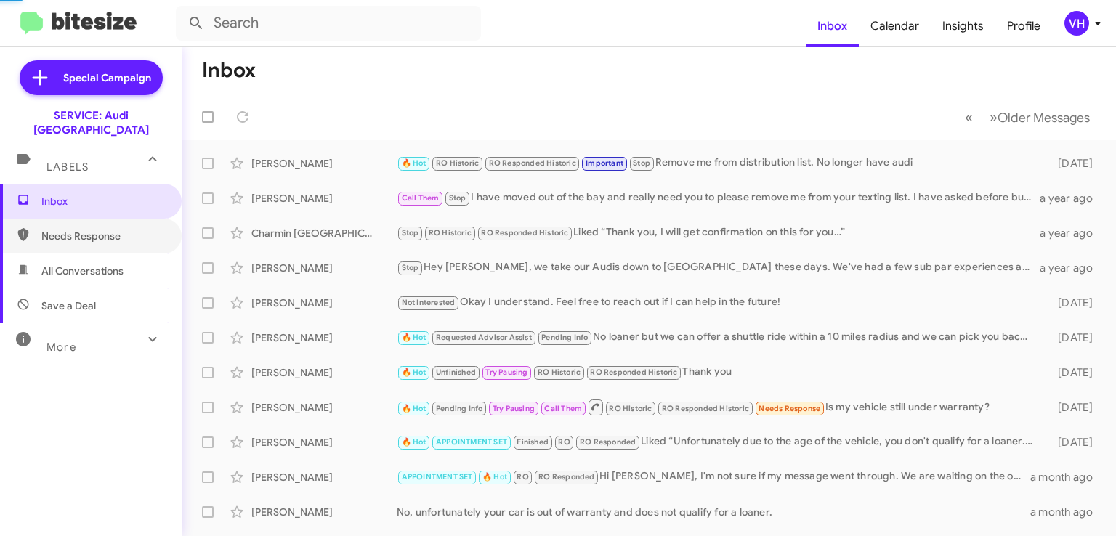
click at [100, 229] on span "Needs Response" at bounding box center [103, 236] width 124 height 15
type input "in:needs-response"
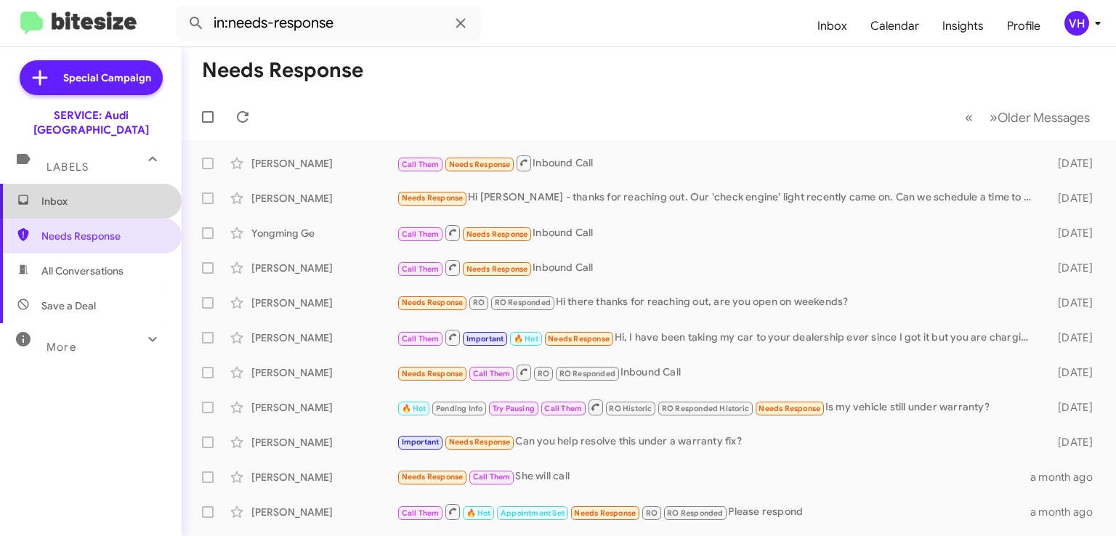
click at [119, 194] on span "Inbox" at bounding box center [103, 201] width 124 height 15
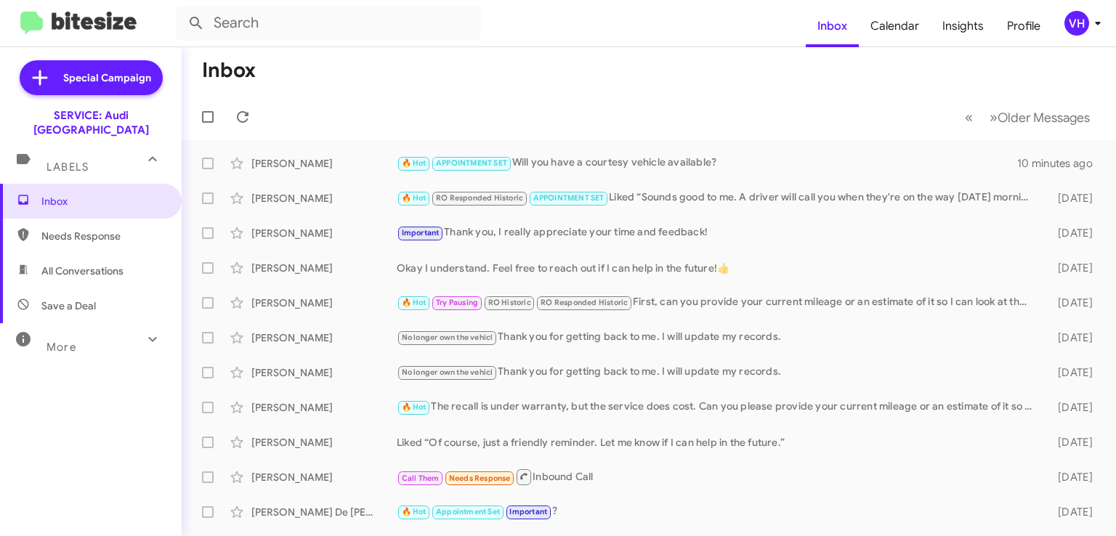
click at [651, 169] on div "🔥 Hot APPOINTMENT SET Will you have a courtesy vehicle available?" at bounding box center [707, 163] width 621 height 17
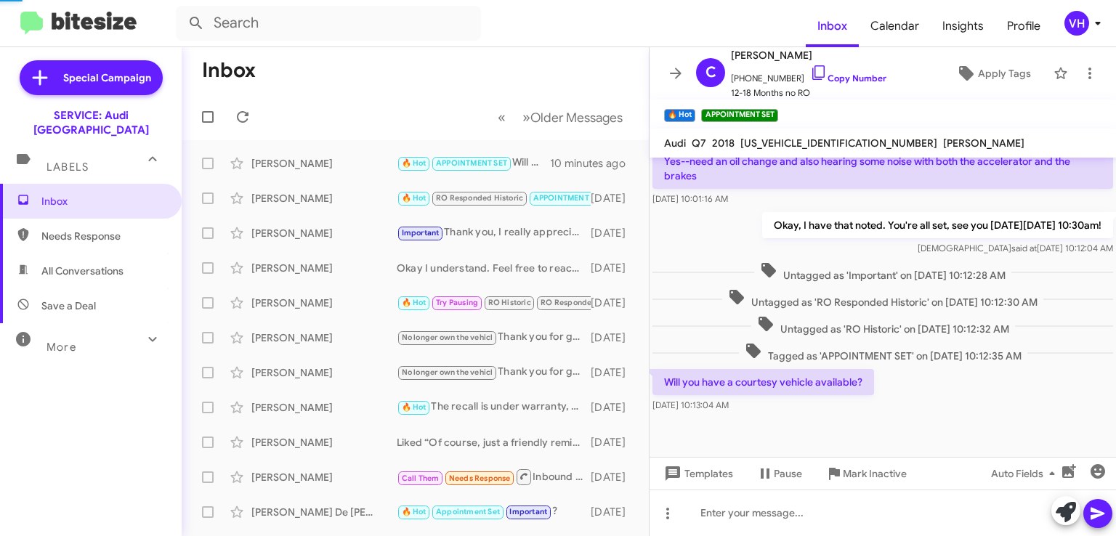
scroll to position [1884, 0]
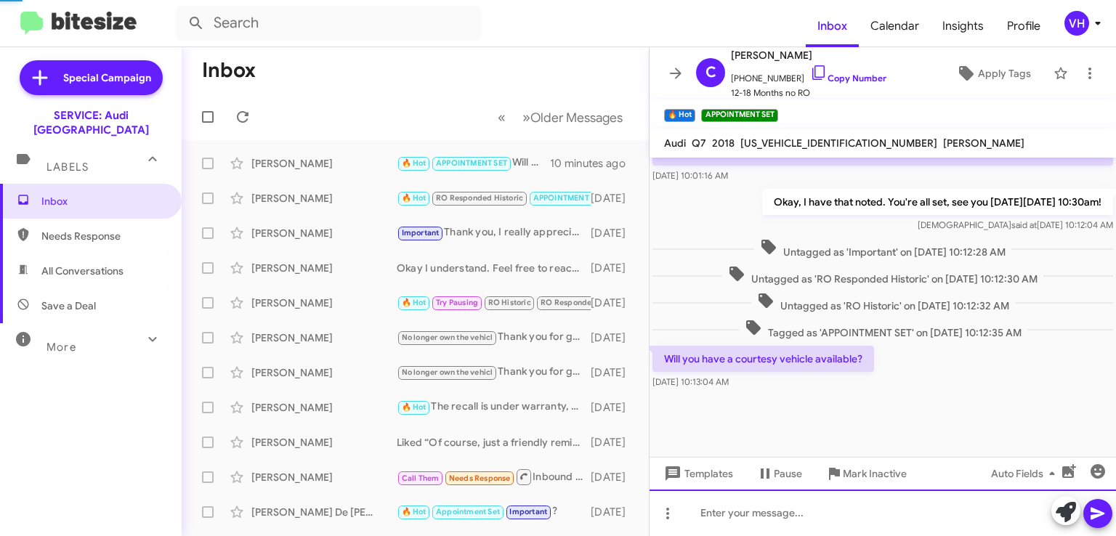
click at [738, 504] on div at bounding box center [883, 513] width 467 height 47
paste div
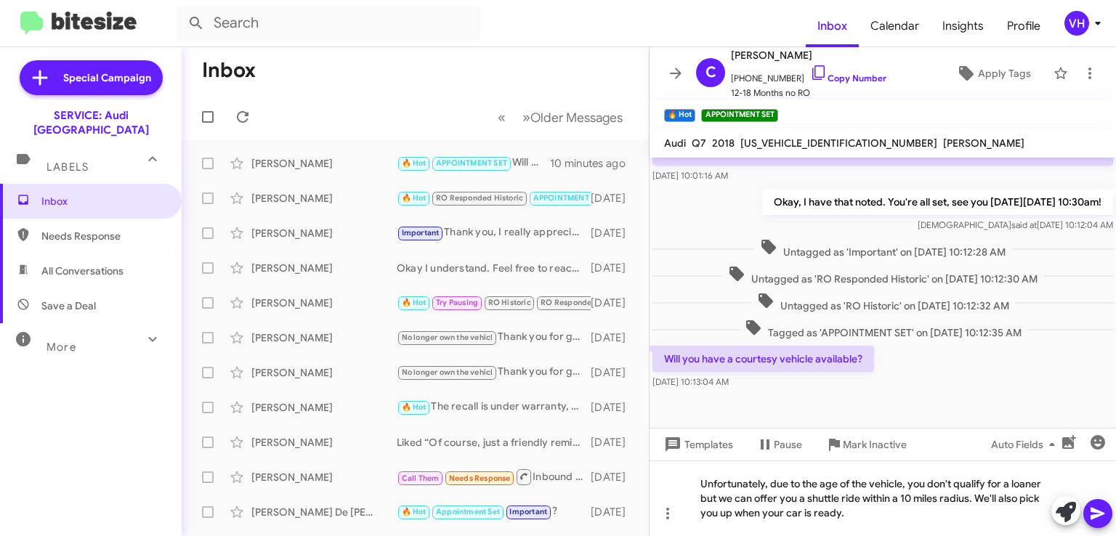
click at [814, 142] on span "[US_VEHICLE_IDENTIFICATION_NUMBER]" at bounding box center [839, 143] width 197 height 13
copy span "[US_VEHICLE_IDENTIFICATION_NUMBER]"
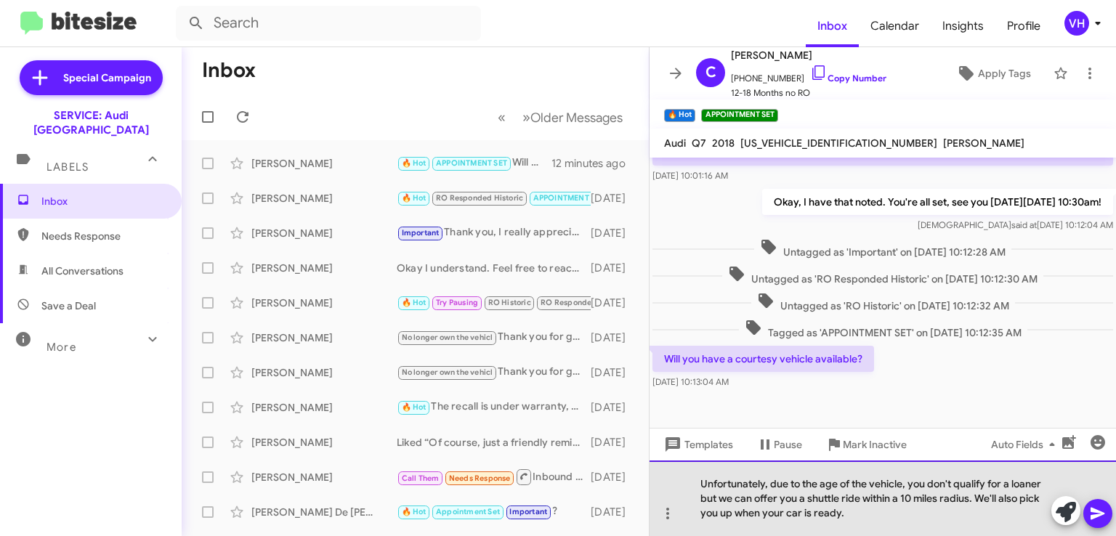
click at [895, 523] on div "Unfortunately, due to the age of the vehicle, you don't qualify for a loaner bu…" at bounding box center [883, 499] width 467 height 76
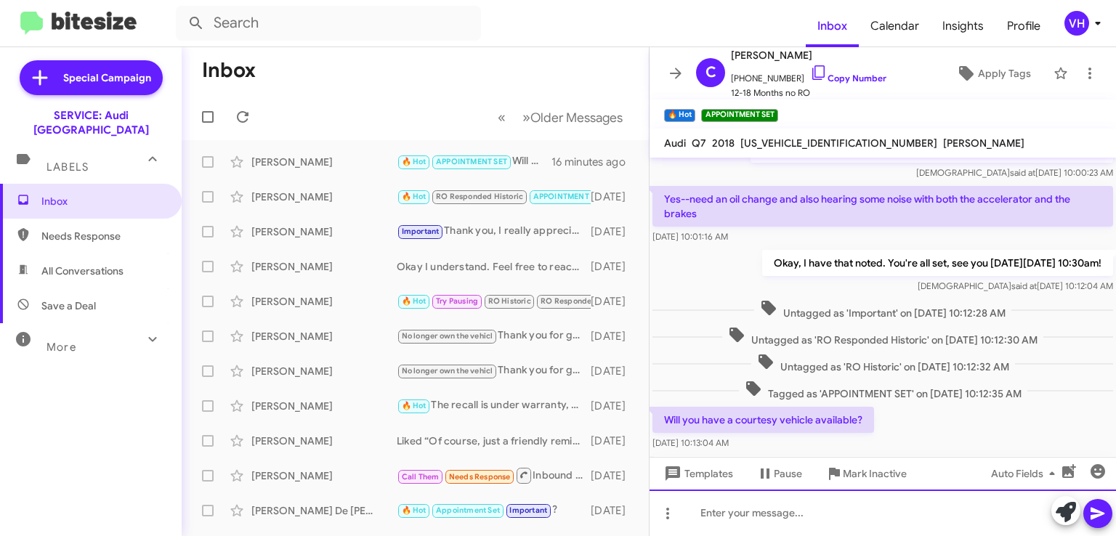
scroll to position [0, 0]
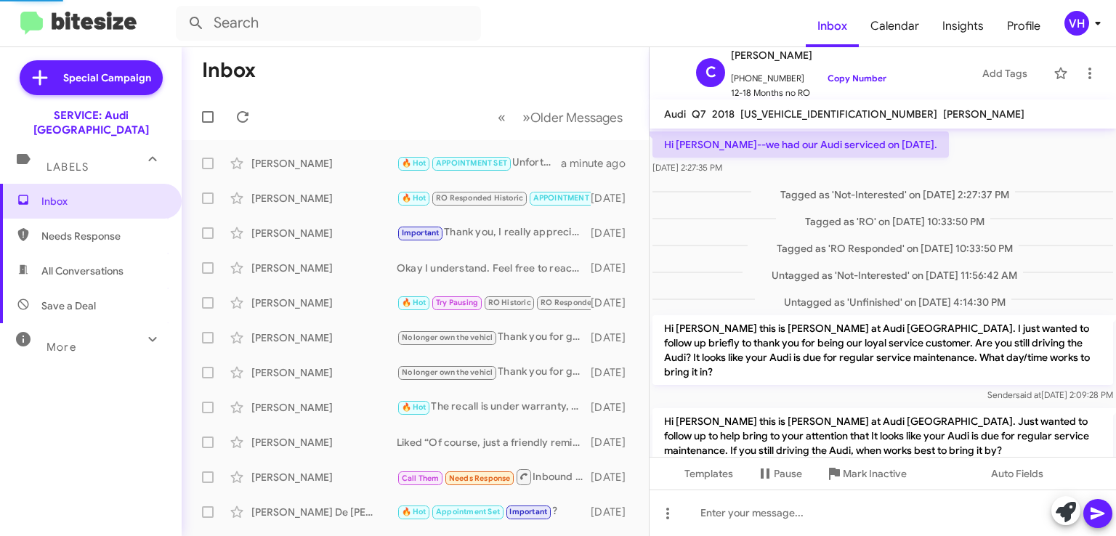
scroll to position [621, 0]
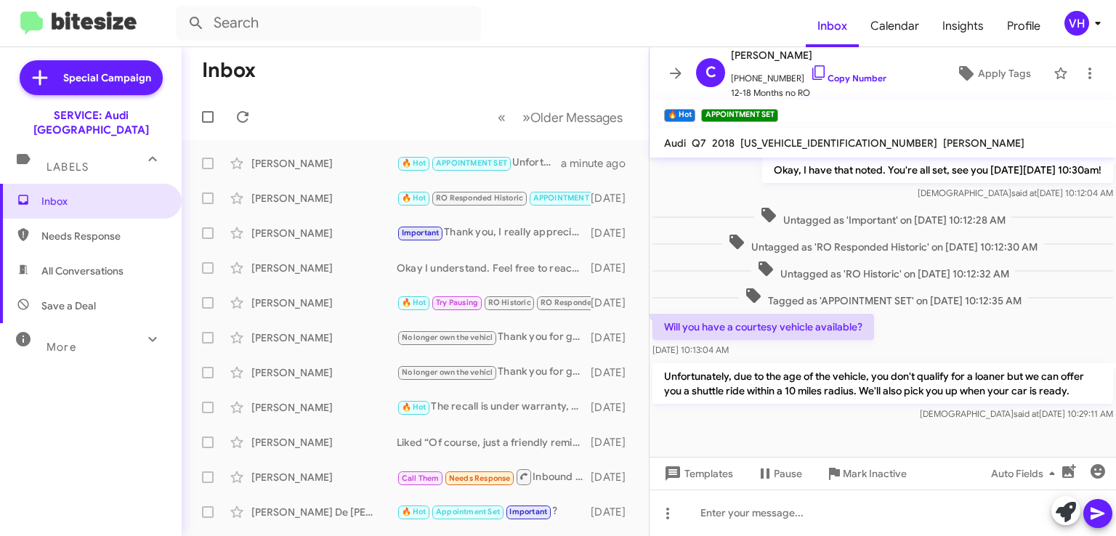
click at [677, 79] on icon at bounding box center [675, 73] width 17 height 17
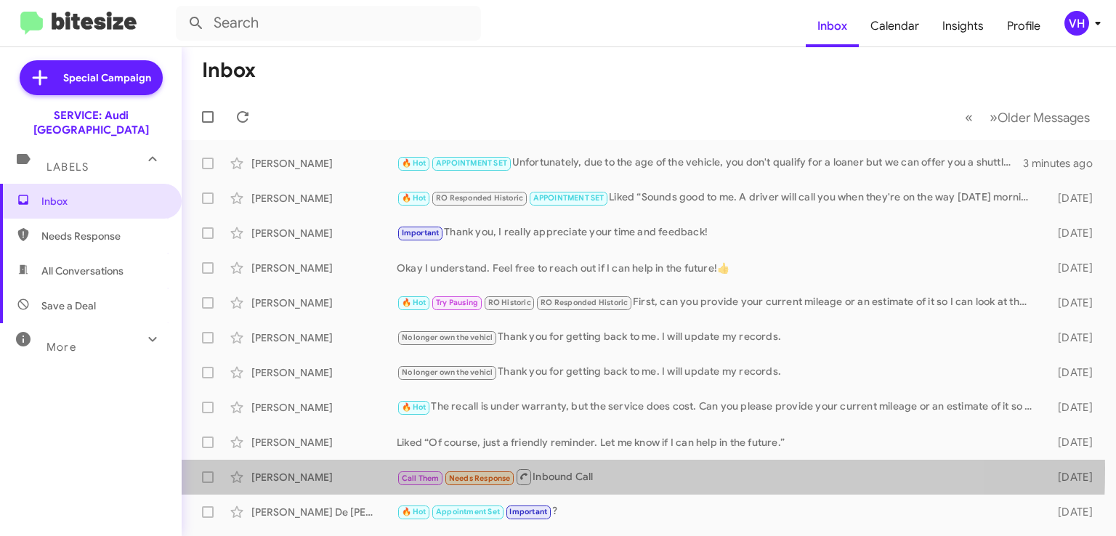
drag, startPoint x: 395, startPoint y: 474, endPoint x: 354, endPoint y: 467, distance: 42.1
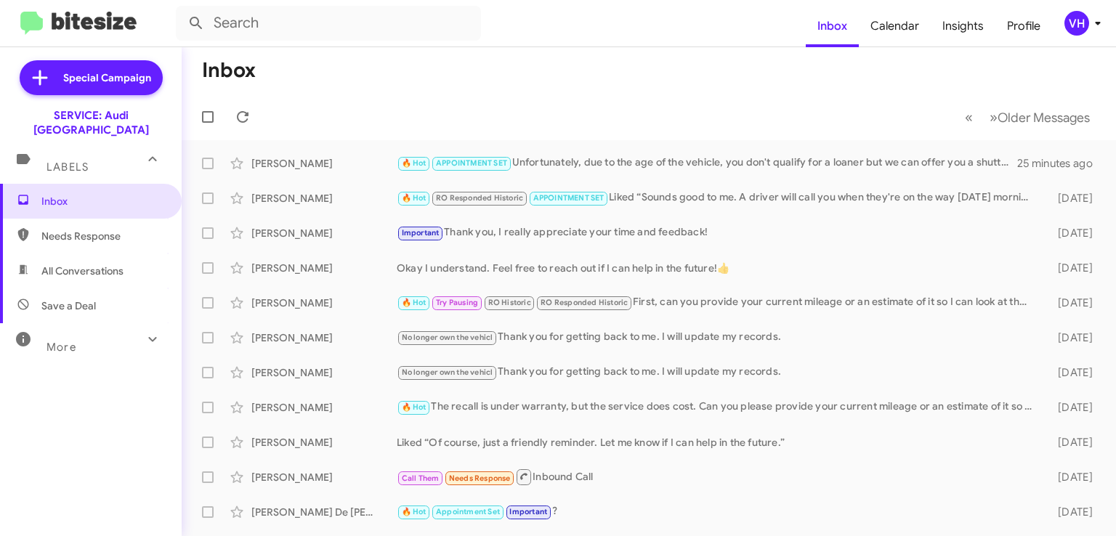
click at [54, 390] on div "Inbox Needs Response All Conversations Save a Deal More Important 🔥 Hot Appoint…" at bounding box center [91, 345] width 182 height 322
click at [959, 24] on span "Insights" at bounding box center [963, 26] width 65 height 42
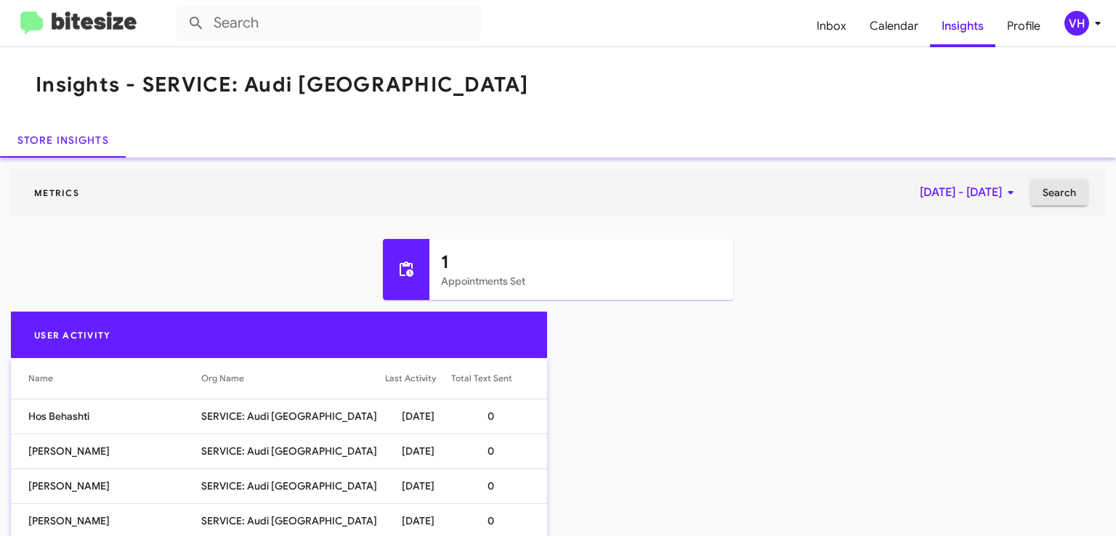
click at [1057, 193] on span "Search" at bounding box center [1059, 193] width 33 height 26
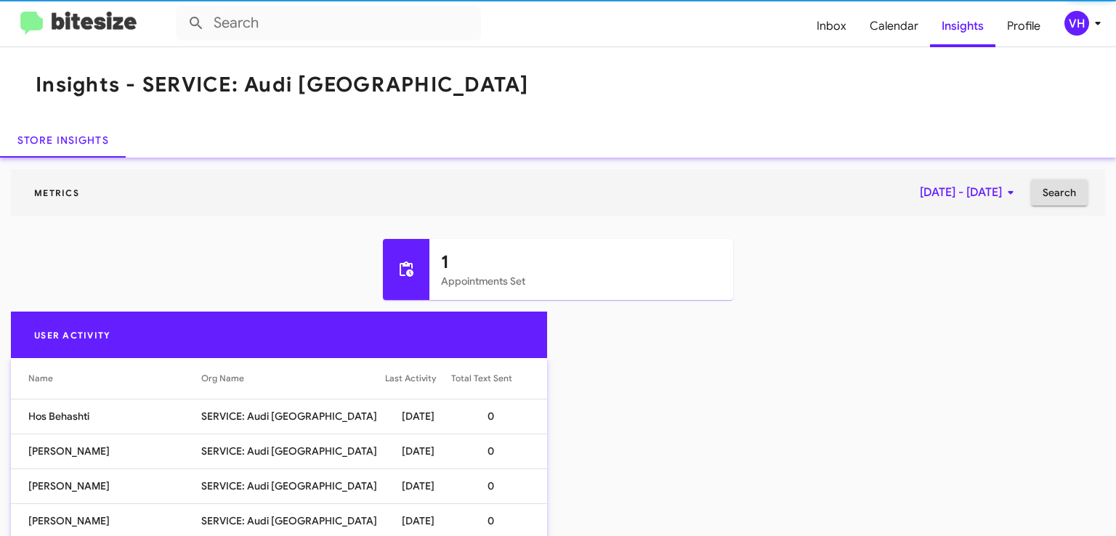
click at [933, 215] on div "Metrics [DATE] - [DATE] Search" at bounding box center [558, 198] width 1116 height 58
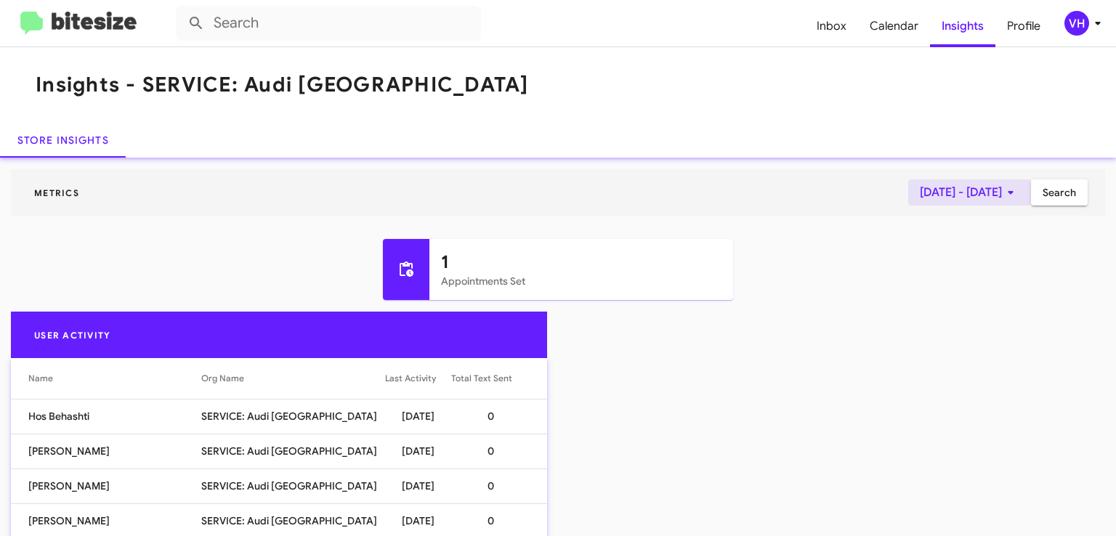
click at [1002, 184] on icon at bounding box center [1010, 192] width 17 height 17
click at [973, 248] on button "Previous month" at bounding box center [973, 241] width 29 height 29
click at [983, 309] on div "1" at bounding box center [972, 307] width 26 height 26
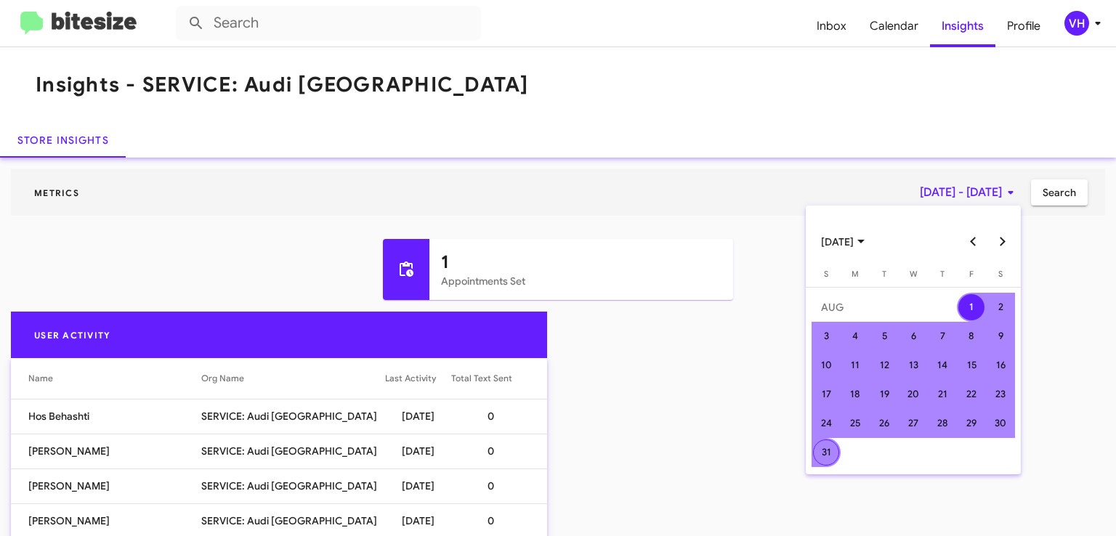
click at [825, 452] on div "31" at bounding box center [826, 453] width 26 height 26
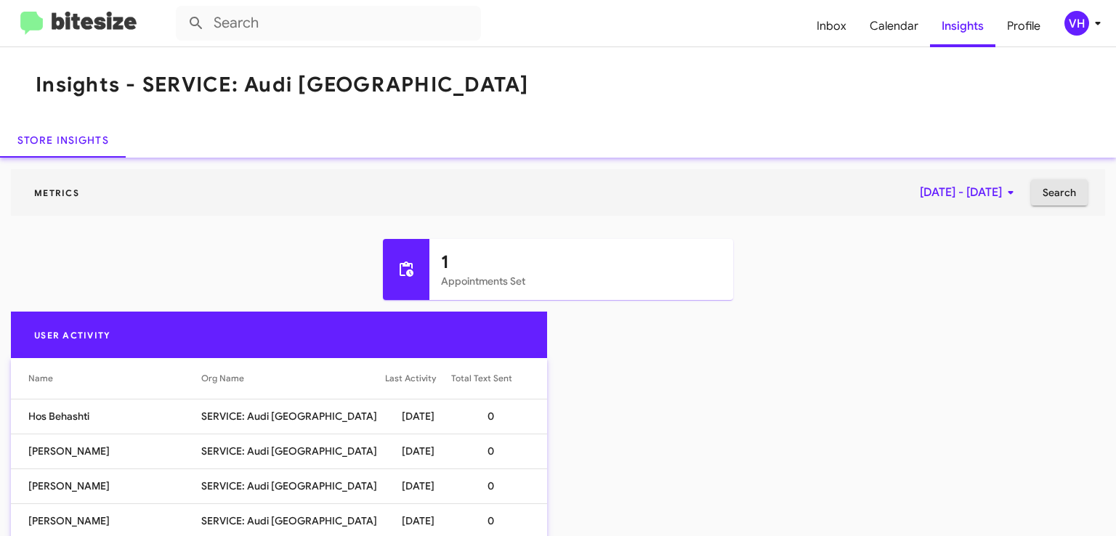
click at [1066, 188] on button "Search" at bounding box center [1059, 193] width 57 height 26
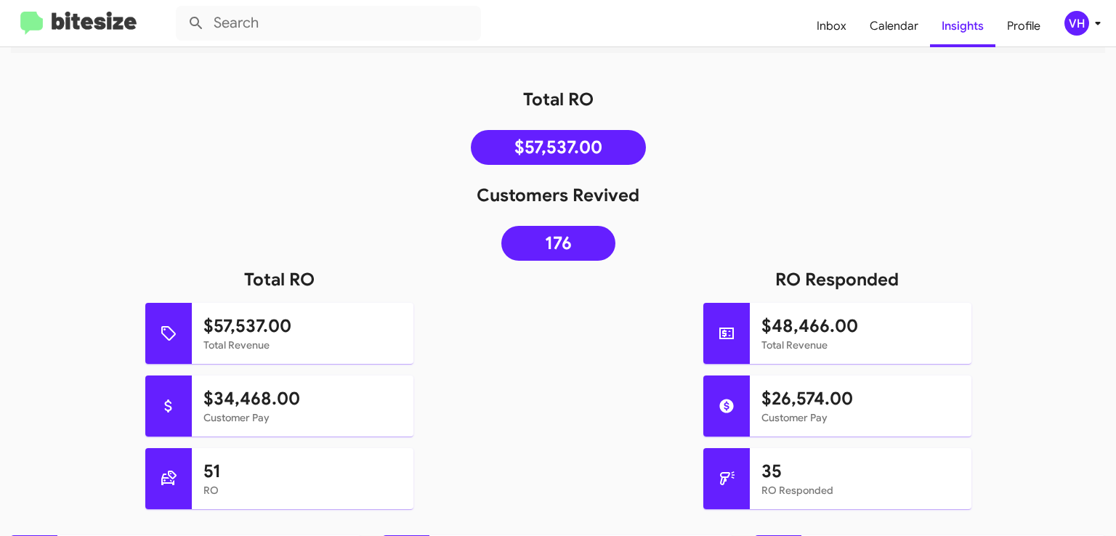
scroll to position [137, 0]
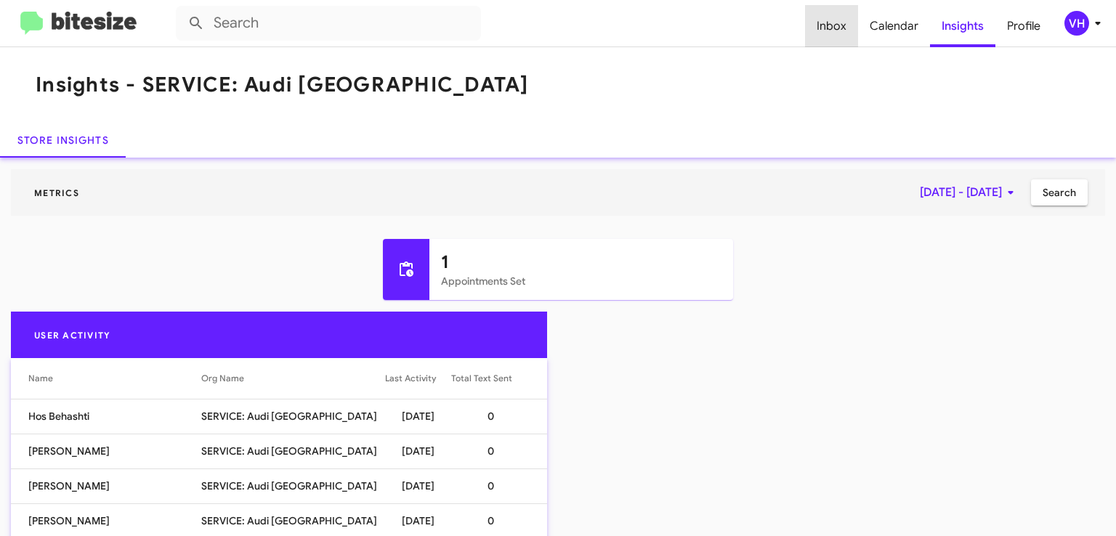
click at [837, 21] on span "Inbox" at bounding box center [831, 26] width 53 height 42
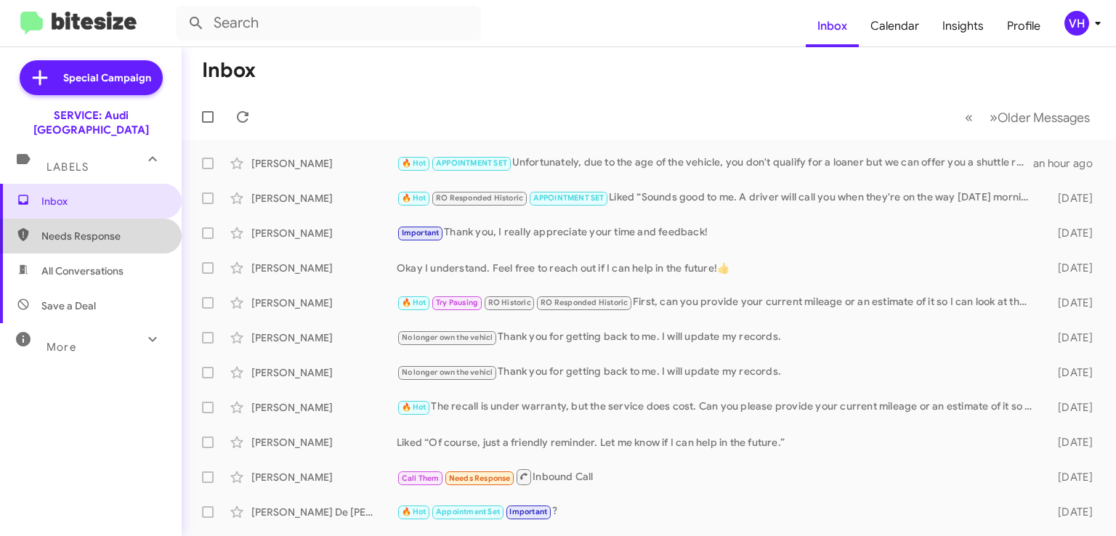
click at [105, 231] on span "Needs Response" at bounding box center [91, 236] width 182 height 35
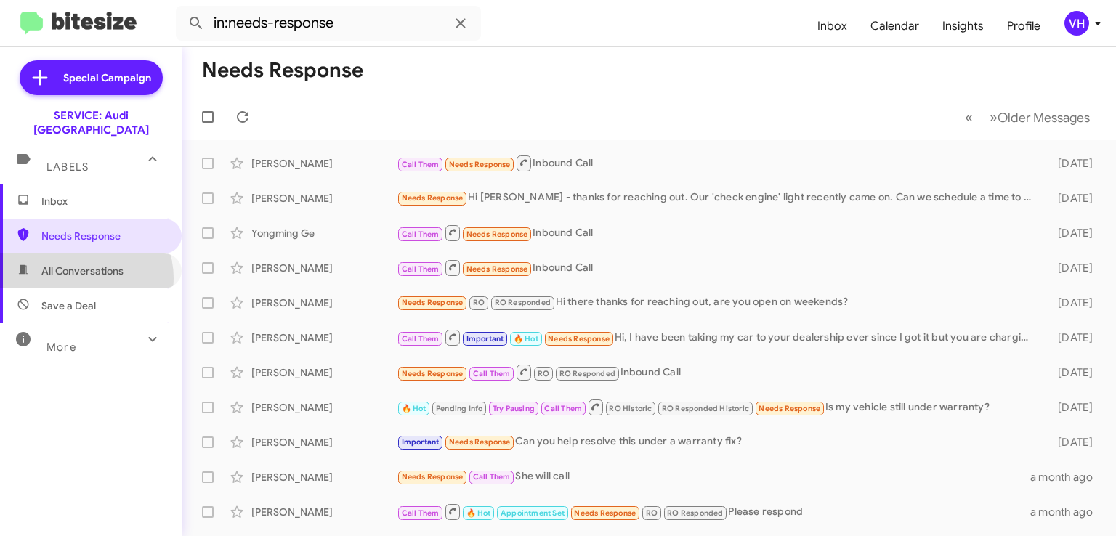
click at [81, 264] on span "All Conversations" at bounding box center [91, 271] width 182 height 35
type input "in:all-conversations"
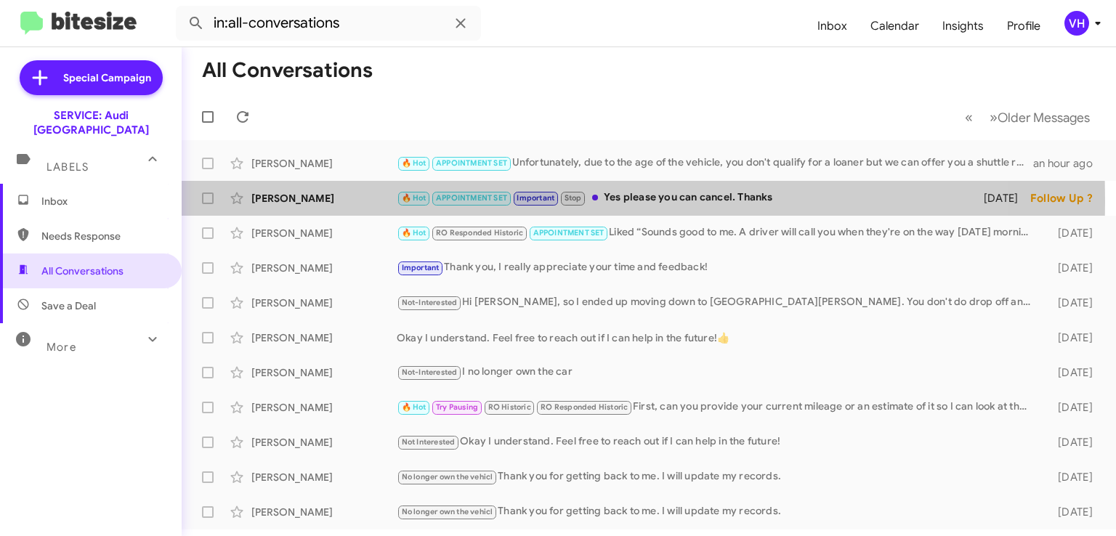
click at [318, 201] on div "Gabrielle" at bounding box center [323, 198] width 145 height 15
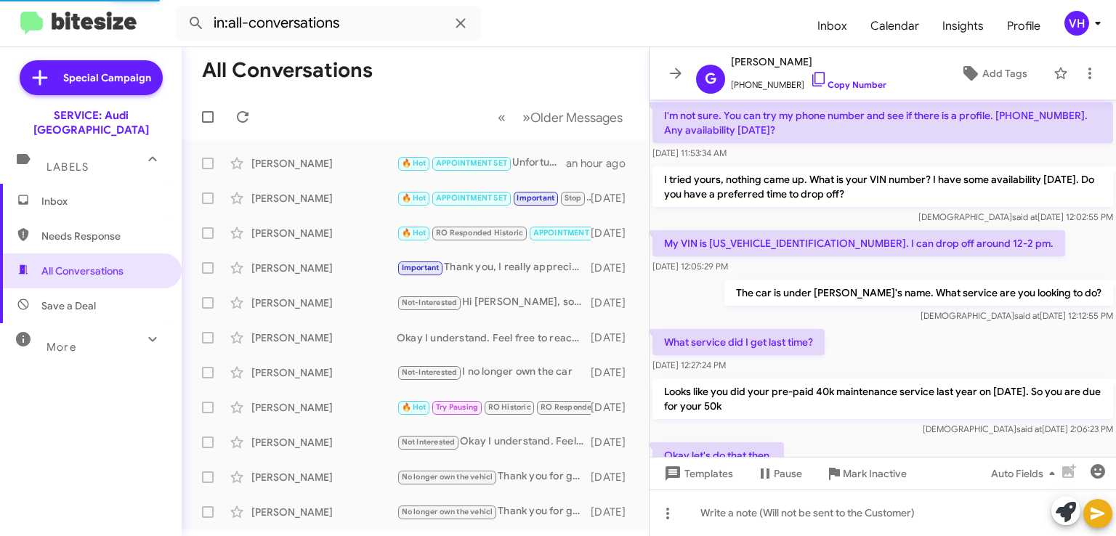
scroll to position [790, 0]
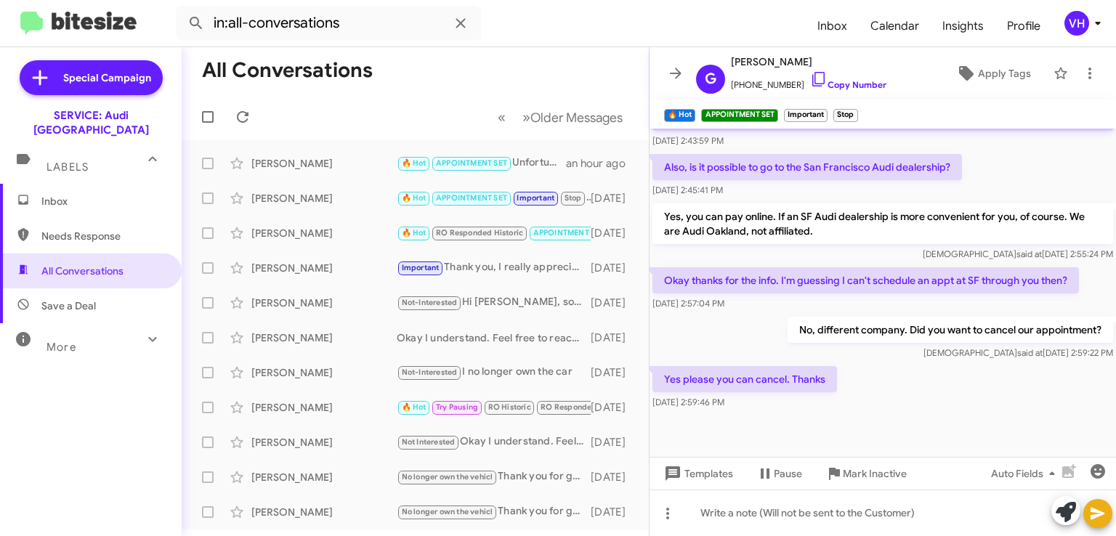
click at [825, 107] on span "×" at bounding box center [824, 108] width 9 height 17
click at [121, 194] on span "Inbox" at bounding box center [103, 201] width 124 height 15
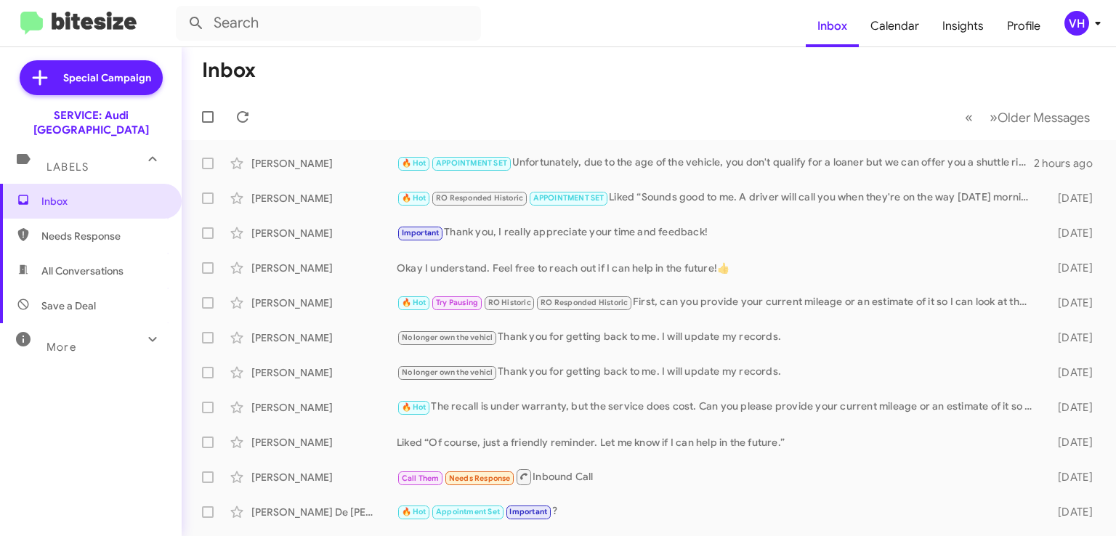
click at [699, 161] on div "🔥 Hot APPOINTMENT SET Unfortunately, due to the age of the vehicle, you don't q…" at bounding box center [715, 163] width 637 height 17
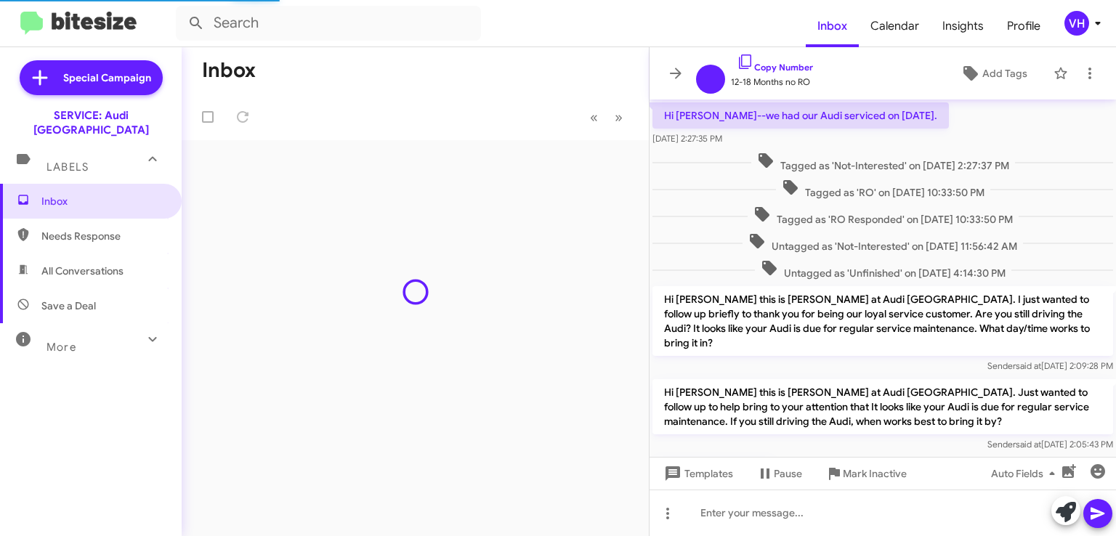
scroll to position [592, 0]
